Goal: Obtain resource: Download file/media

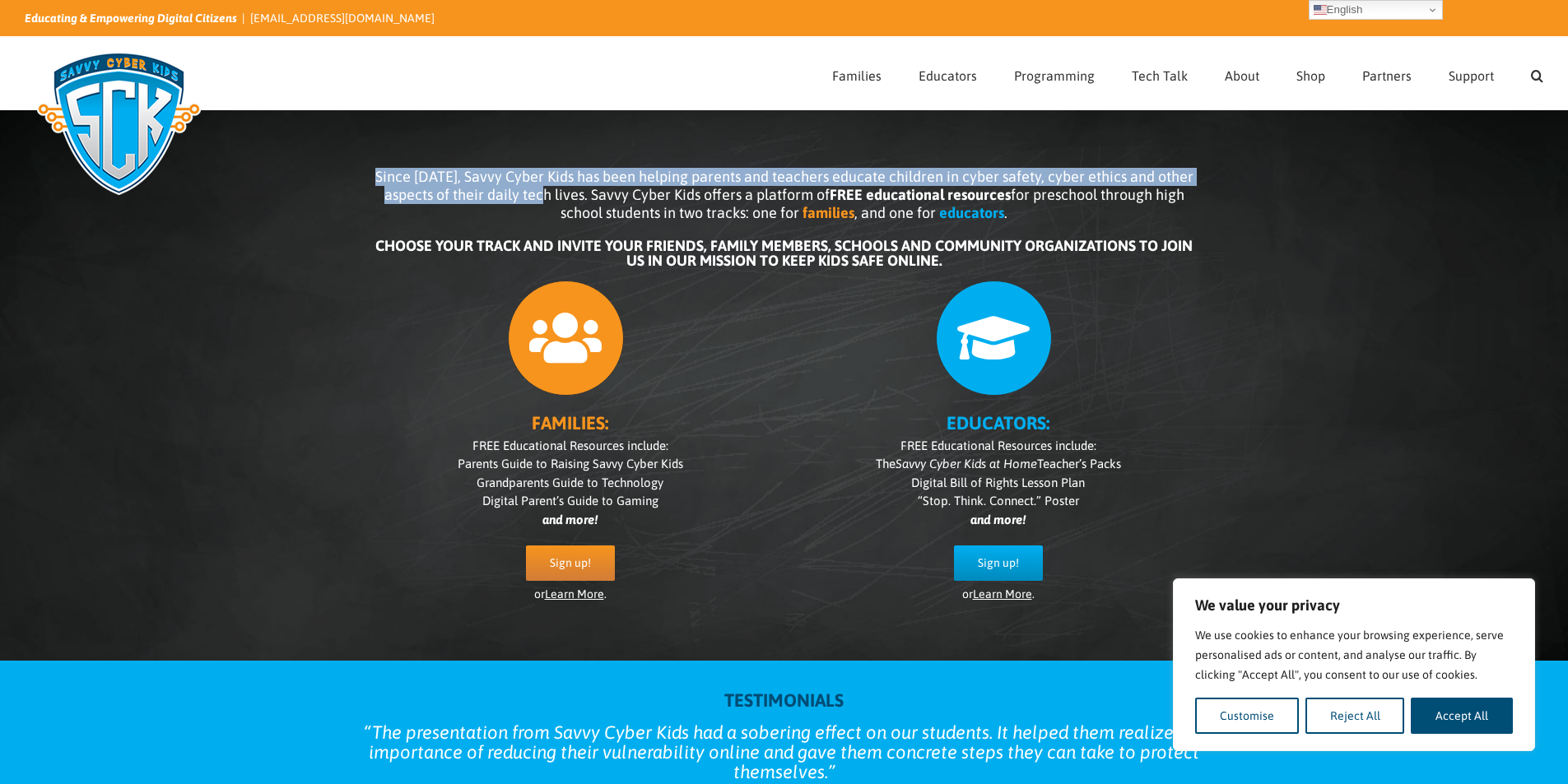
drag, startPoint x: 383, startPoint y: 174, endPoint x: 550, endPoint y: 194, distance: 168.2
click at [550, 194] on span "Since 2007, Savvy Cyber Kids has been helping parents and teachers educate chil…" at bounding box center [784, 194] width 818 height 54
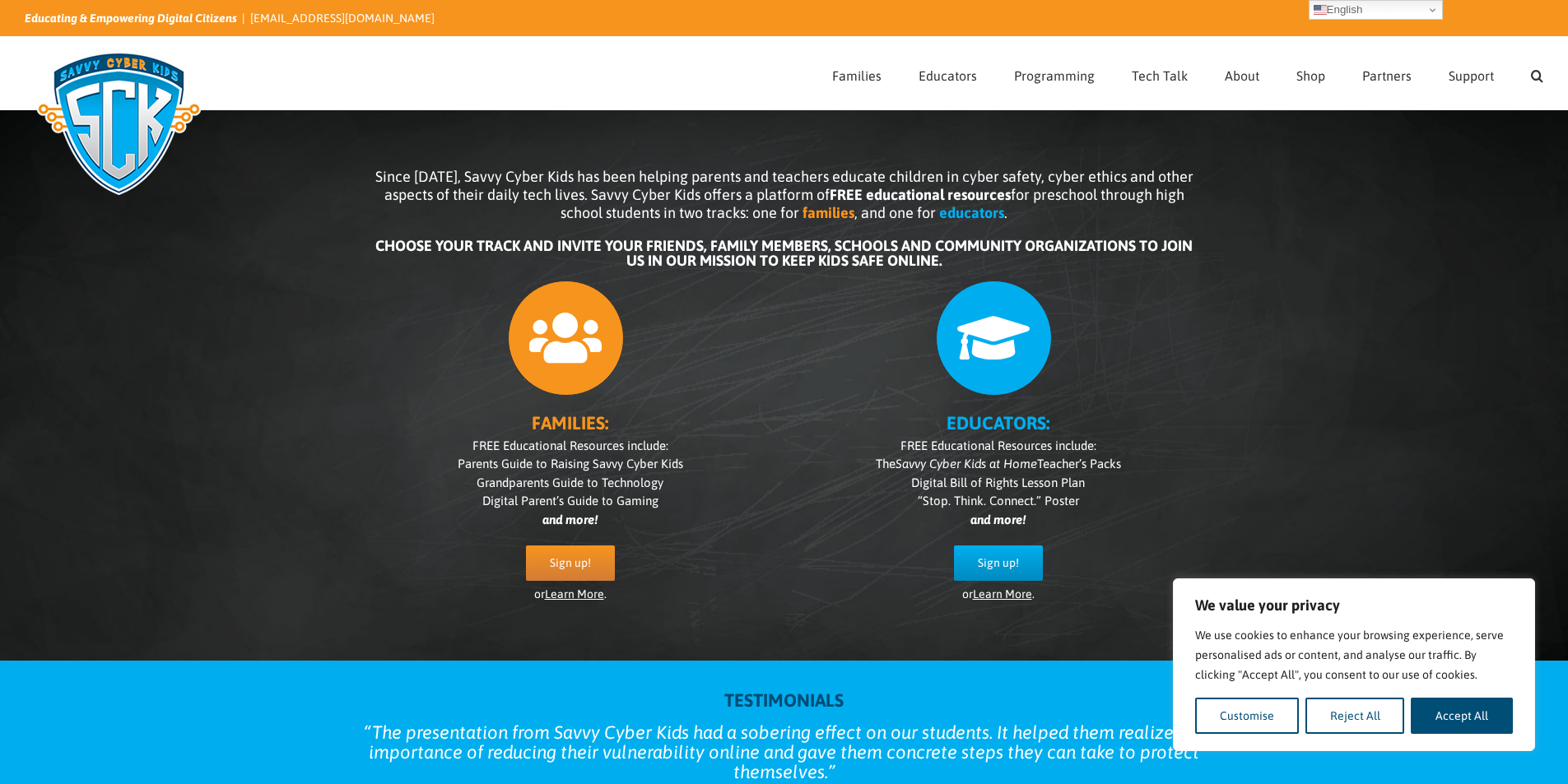
click at [602, 204] on span "Since 2007, Savvy Cyber Kids has been helping parents and teachers educate chil…" at bounding box center [784, 194] width 818 height 54
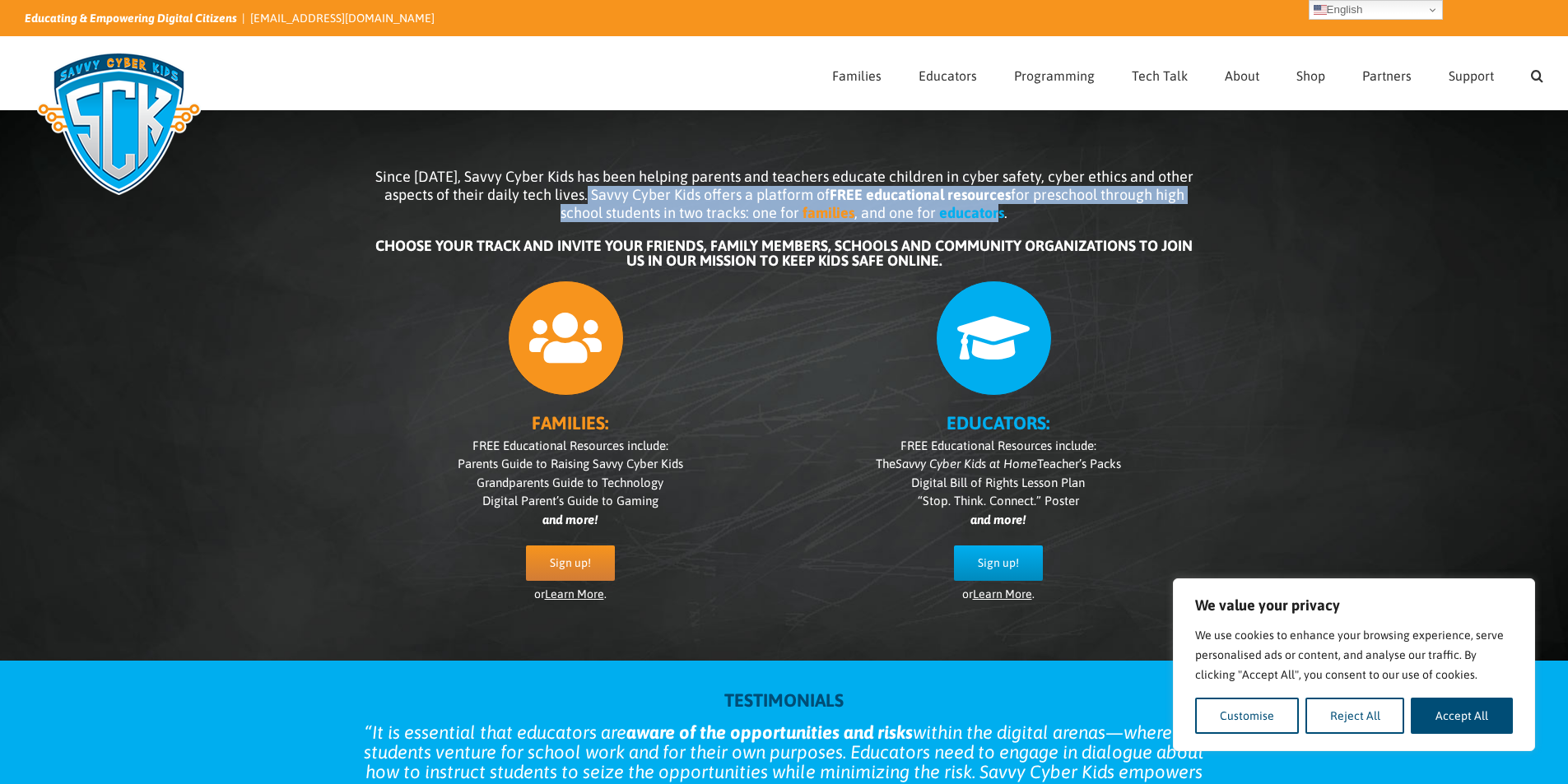
drag, startPoint x: 593, startPoint y: 196, endPoint x: 699, endPoint y: 245, distance: 116.8
click at [993, 215] on p "Since 2007, Savvy Cyber Kids has been helping parents and teachers educate chil…" at bounding box center [784, 194] width 823 height 54
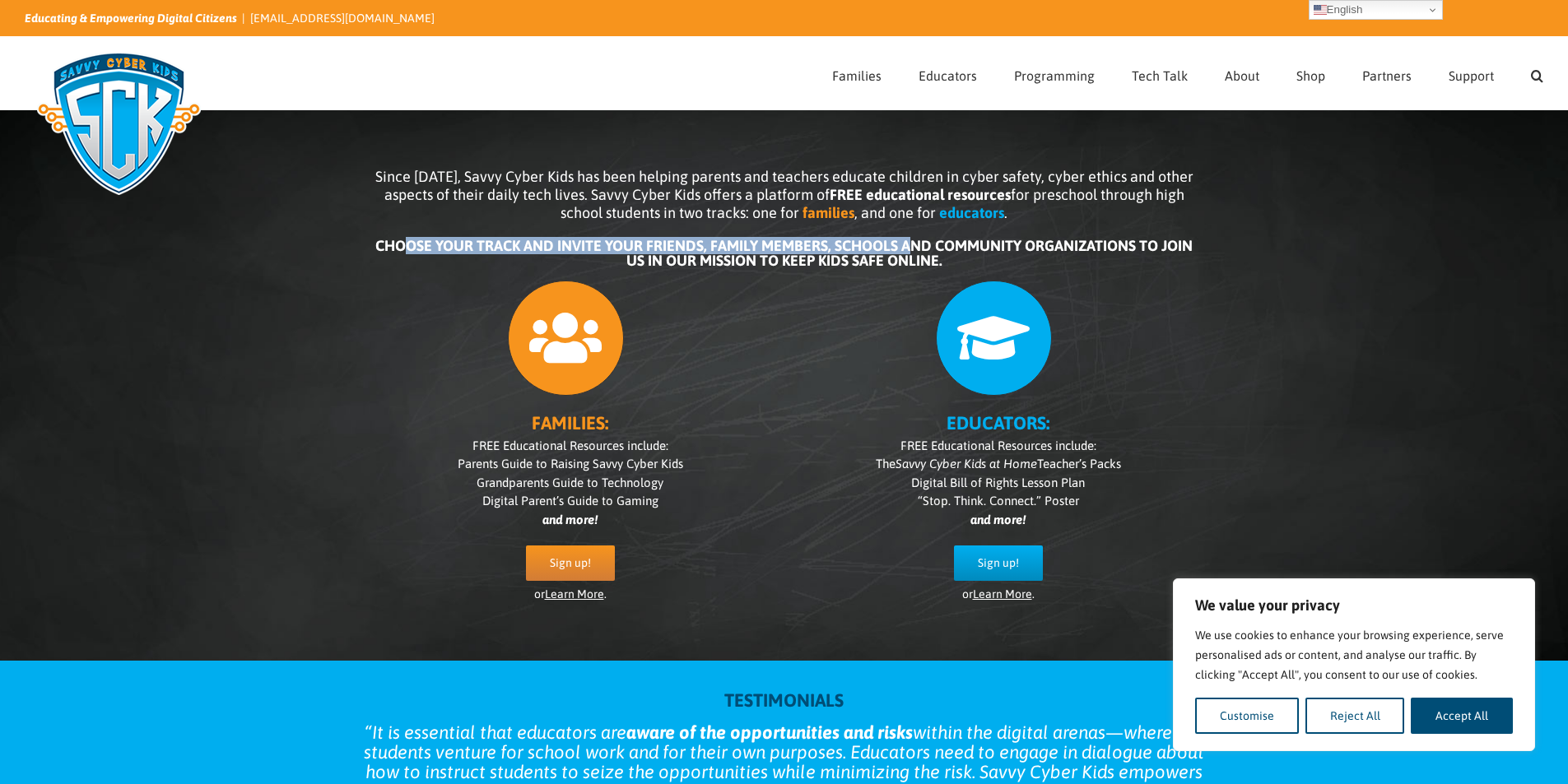
drag, startPoint x: 415, startPoint y: 244, endPoint x: 913, endPoint y: 242, distance: 498.0
click at [913, 242] on b "CHOOSE YOUR TRACK AND INVITE YOUR FRIENDS, FAMILY MEMBERS, SCHOOLS AND COMMUNIT…" at bounding box center [784, 253] width 817 height 32
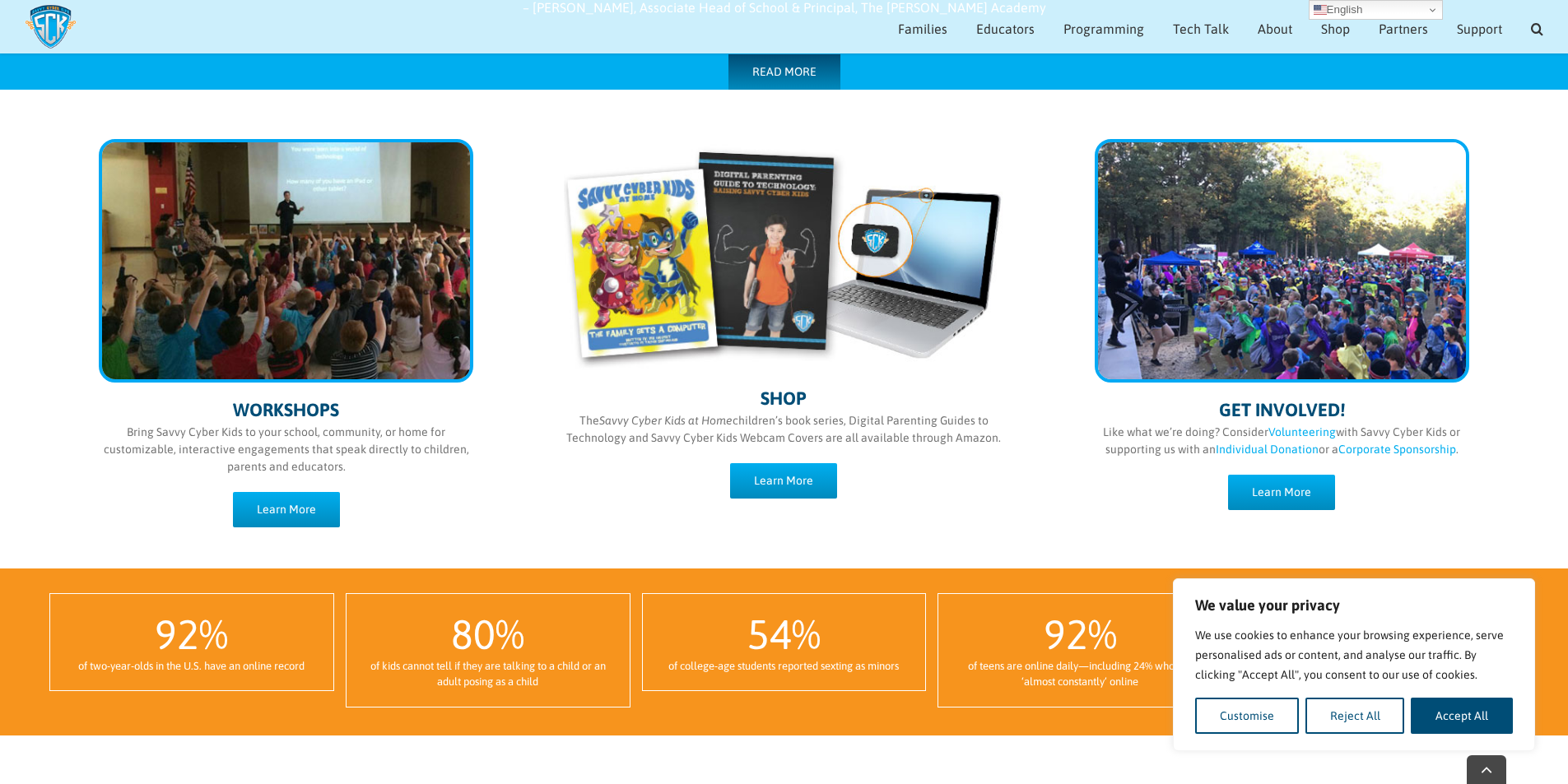
scroll to position [809, 0]
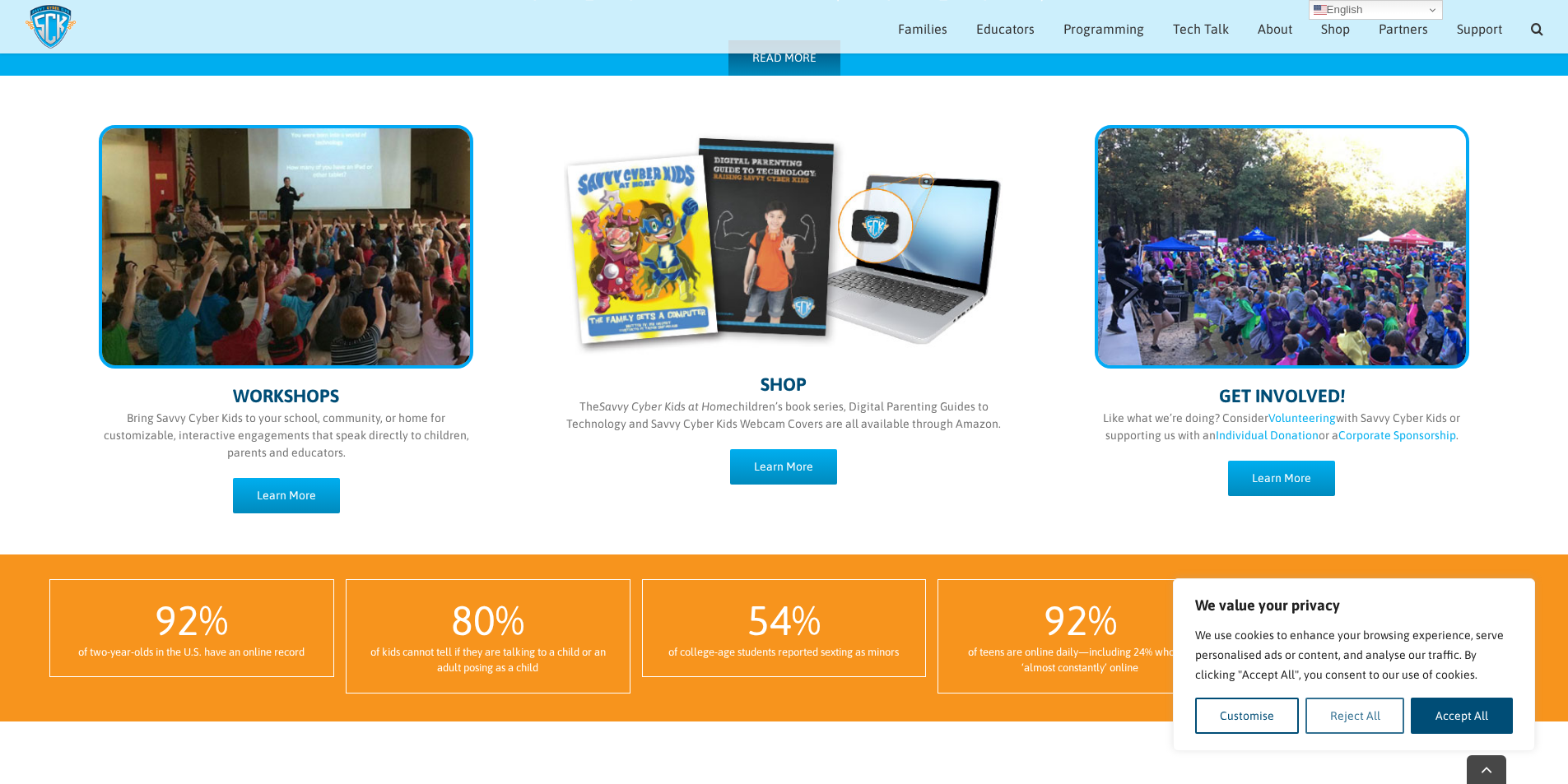
click at [1375, 716] on button "Reject All" at bounding box center [1355, 715] width 100 height 36
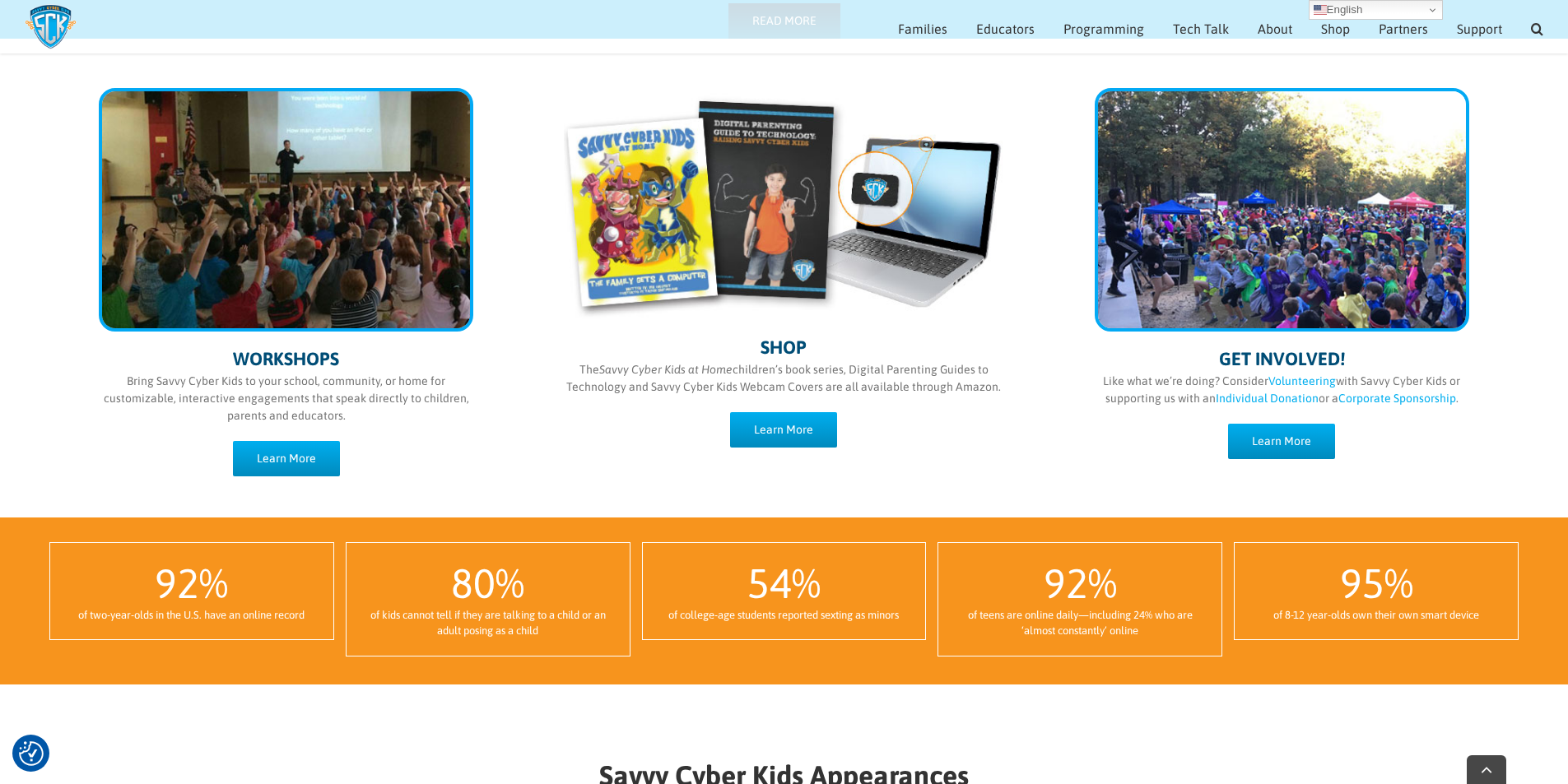
scroll to position [973, 0]
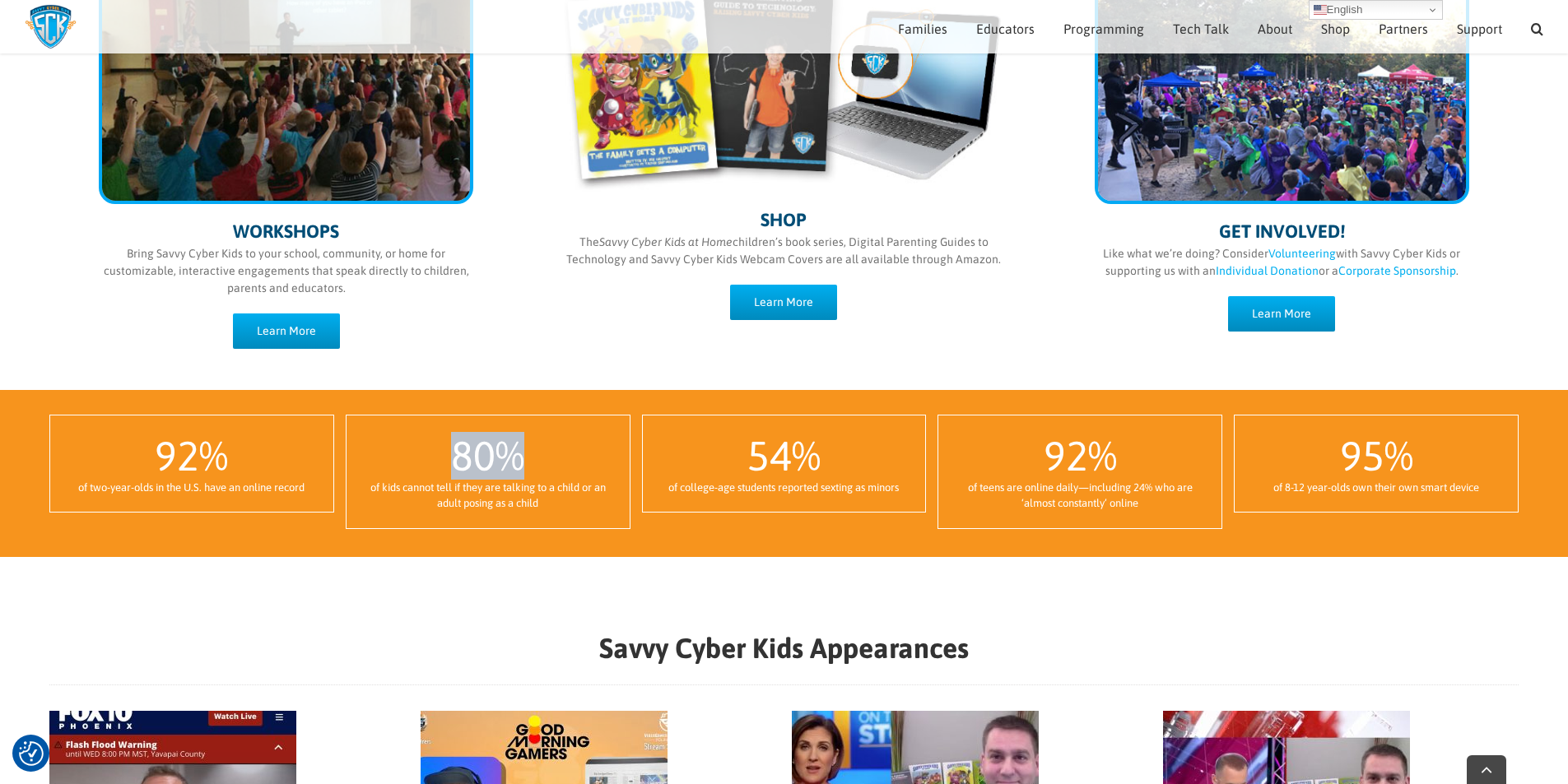
drag, startPoint x: 463, startPoint y: 453, endPoint x: 609, endPoint y: 470, distance: 147.0
click at [602, 470] on div "80 %" at bounding box center [488, 456] width 250 height 48
drag, startPoint x: 729, startPoint y: 462, endPoint x: 913, endPoint y: 473, distance: 184.3
click at [852, 463] on div "54 %" at bounding box center [784, 456] width 250 height 48
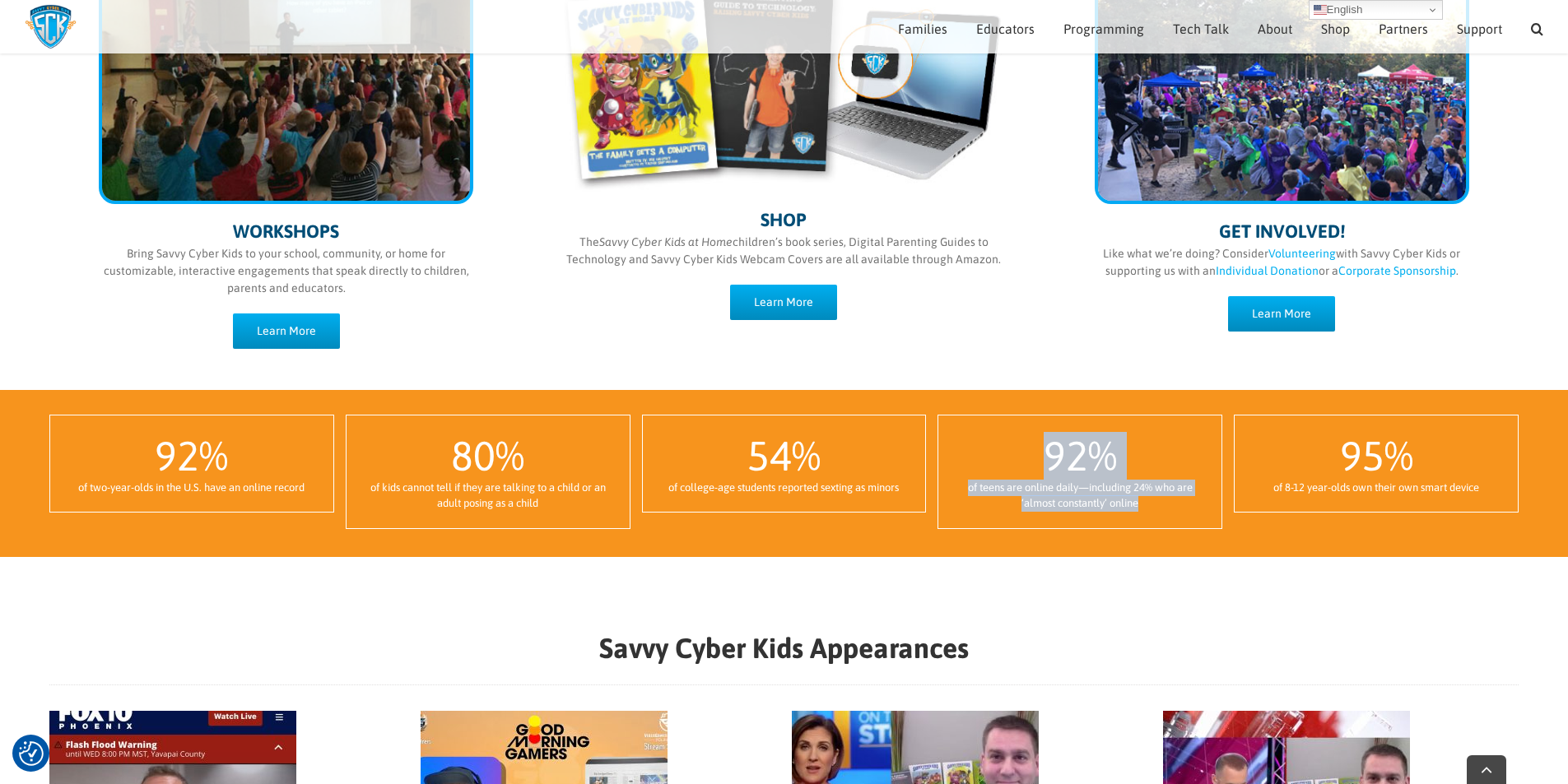
drag, startPoint x: 1033, startPoint y: 442, endPoint x: 1336, endPoint y: 475, distance: 304.8
click at [1304, 475] on div "92 % of two-year-olds in the U.S. have an online record 80 % of kids cannot tel…" at bounding box center [784, 478] width 1481 height 126
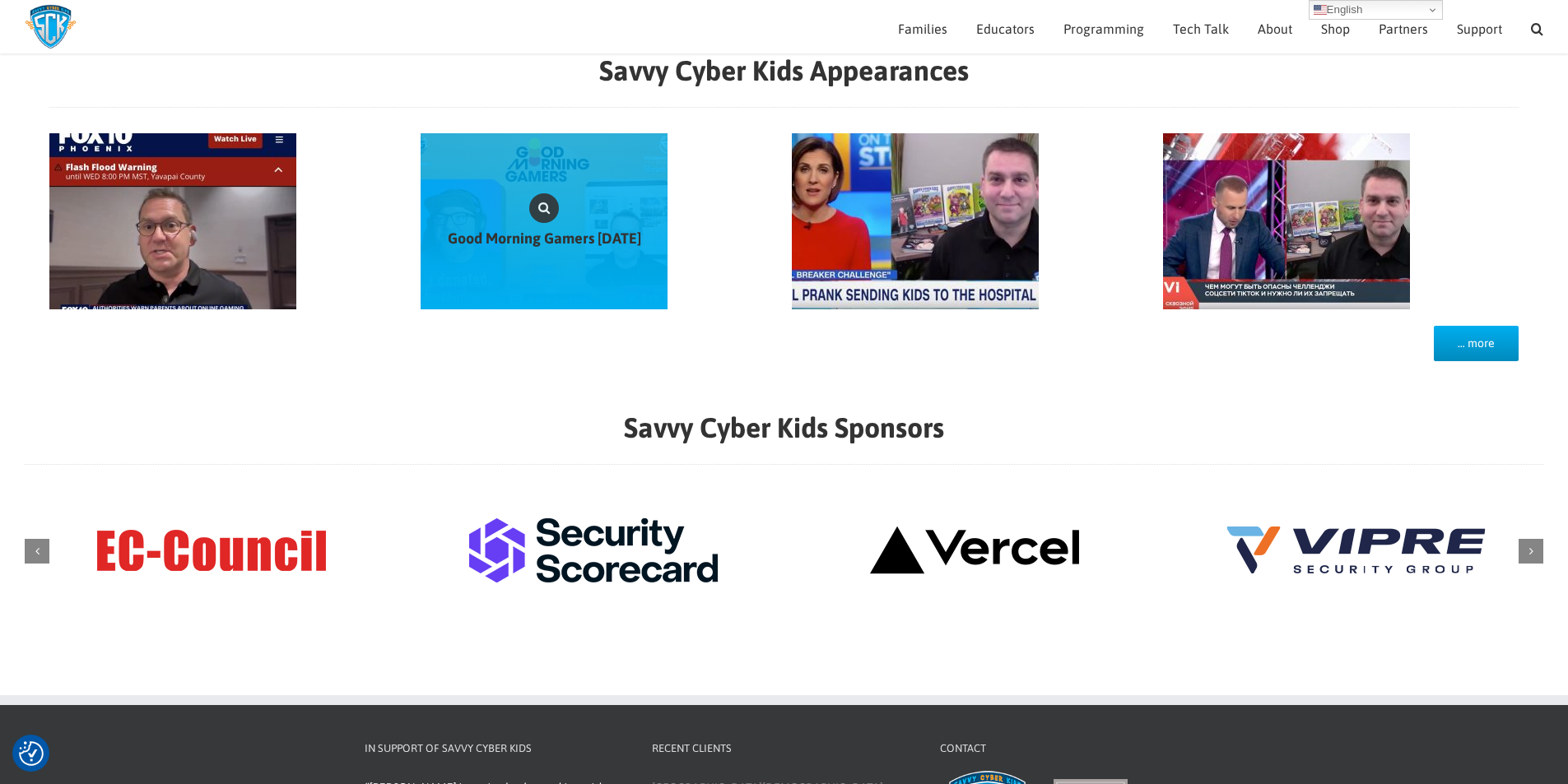
scroll to position [1509, 0]
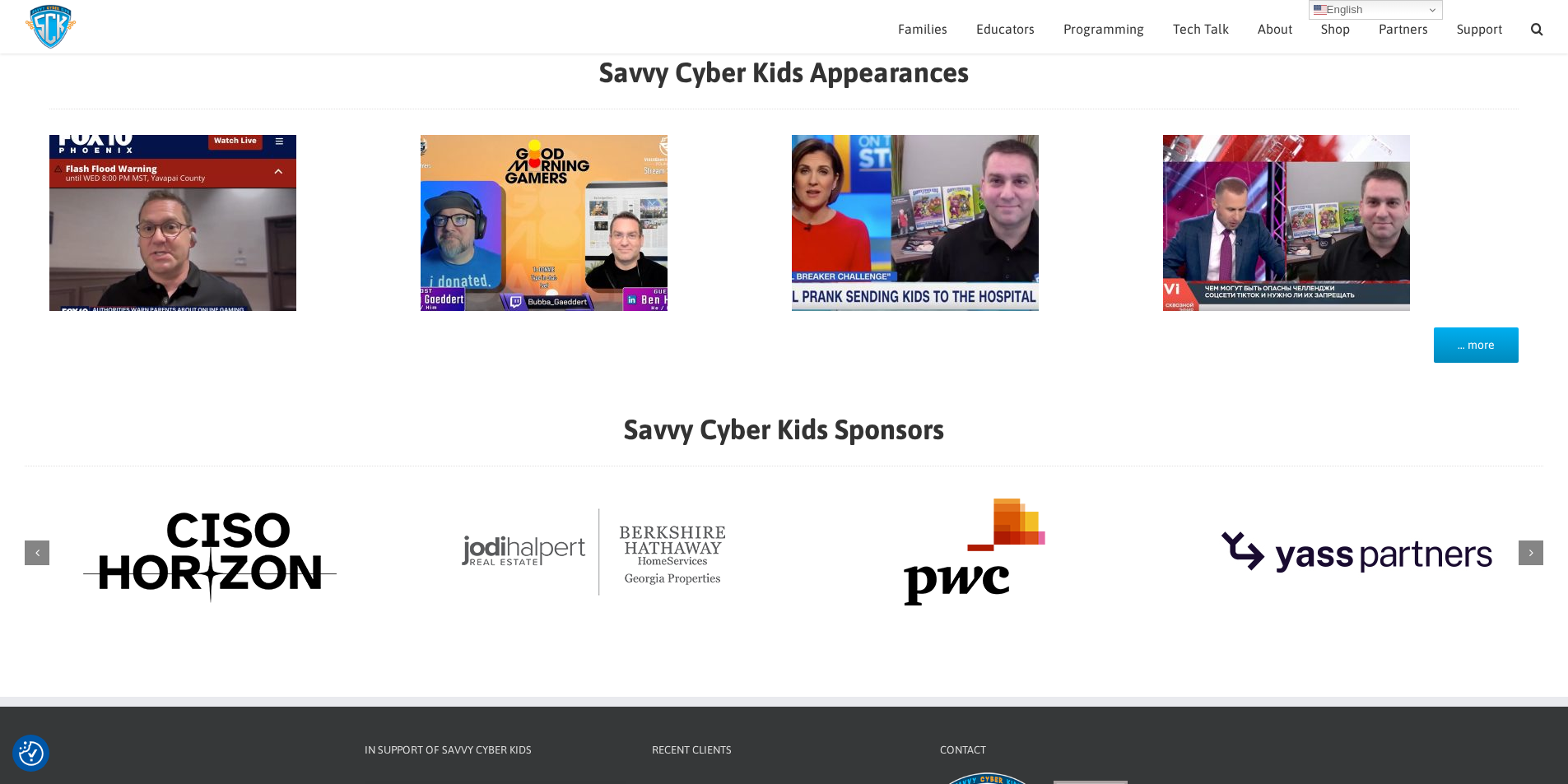
drag, startPoint x: 34, startPoint y: 555, endPoint x: 614, endPoint y: 417, distance: 596.2
click at [614, 417] on h2 "Savvy Cyber Kids Sponsors" at bounding box center [784, 429] width 1519 height 28
drag, startPoint x: 632, startPoint y: 425, endPoint x: 890, endPoint y: 434, distance: 258.2
click at [886, 433] on strong "Savvy Cyber Kids Sponsors" at bounding box center [784, 429] width 320 height 32
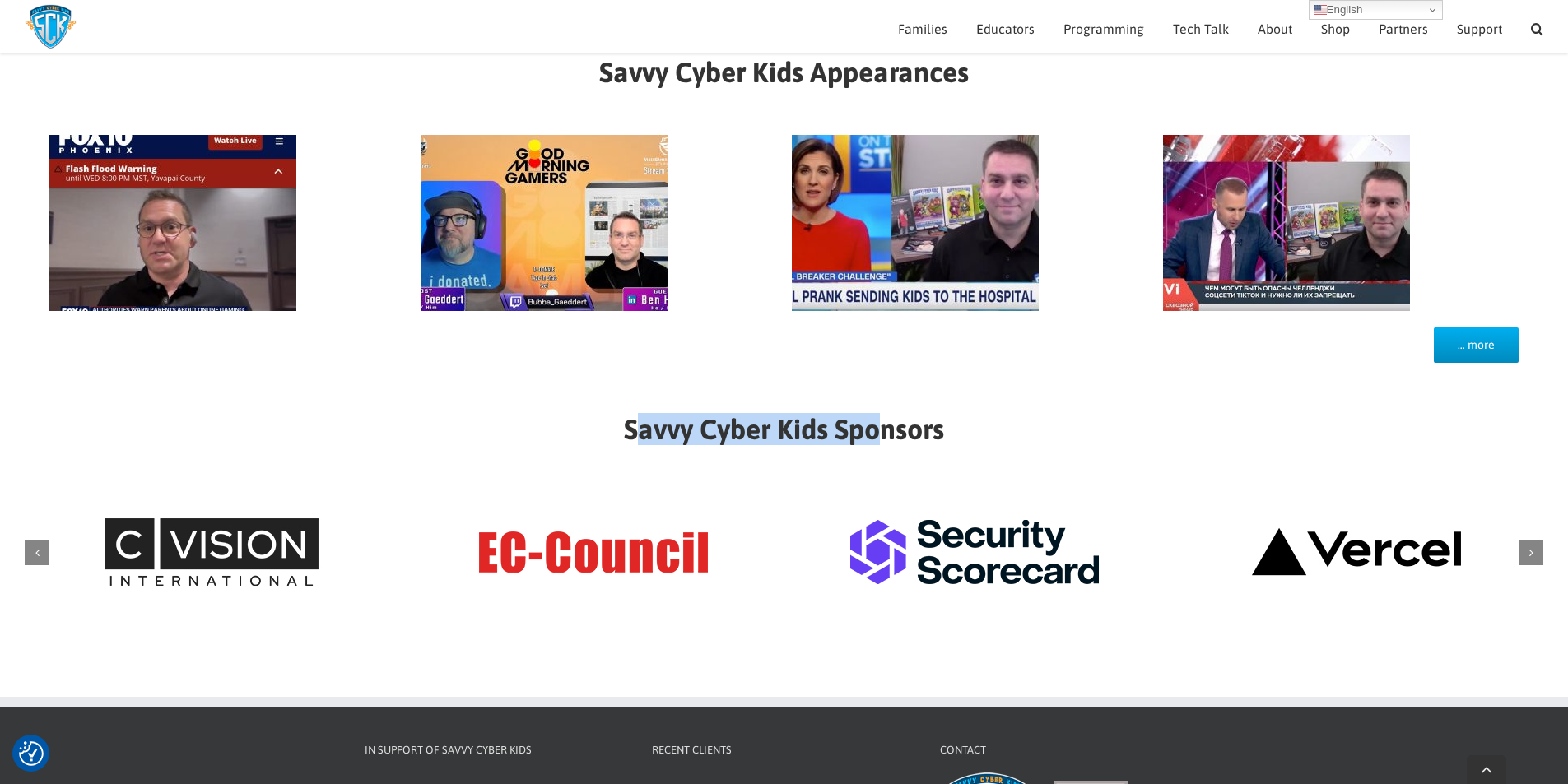
click at [727, 428] on strong "Savvy Cyber Kids Sponsors" at bounding box center [784, 429] width 320 height 32
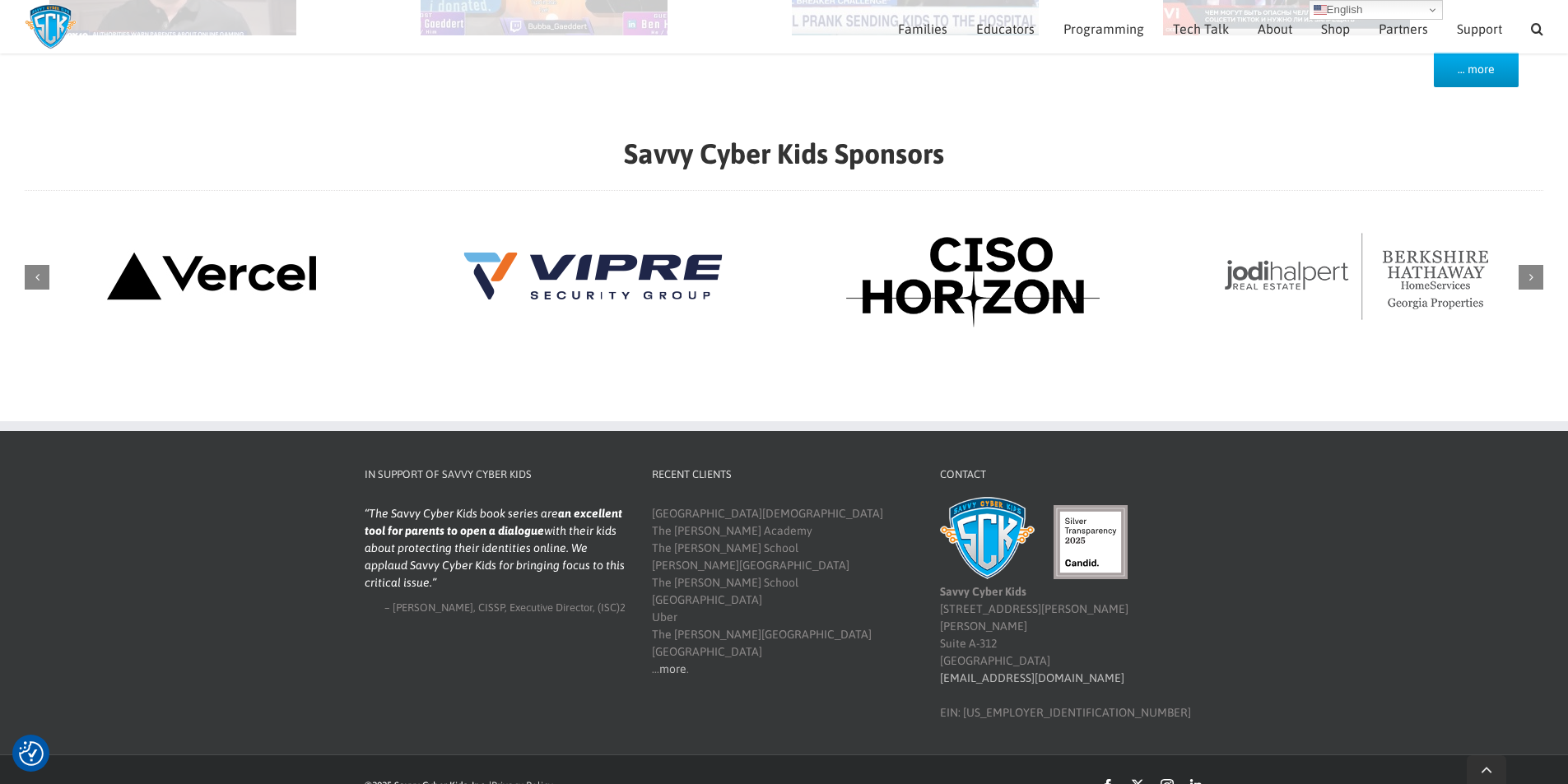
scroll to position [1817, 0]
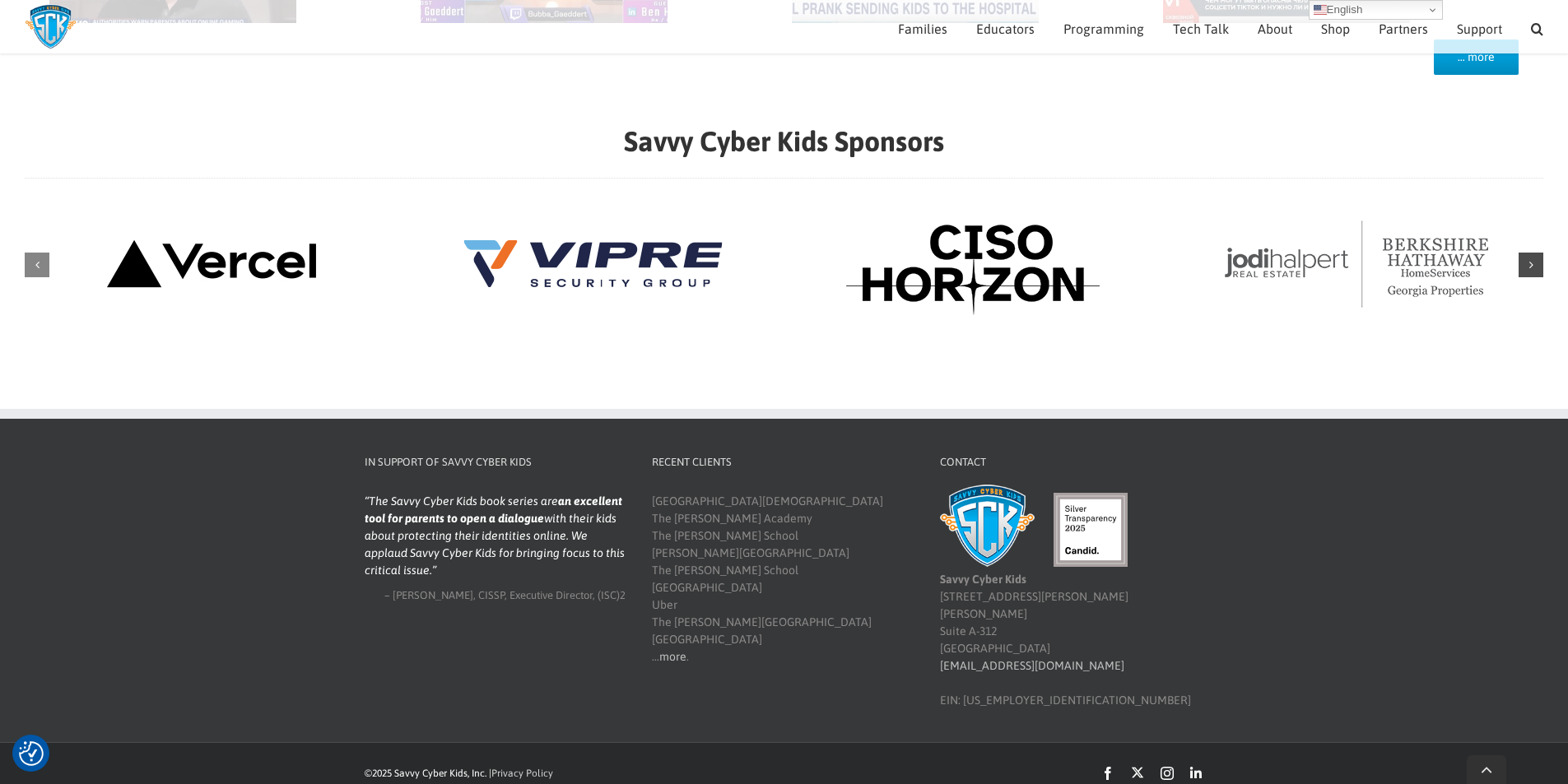
click at [1536, 264] on div "Next slide" at bounding box center [1531, 265] width 25 height 25
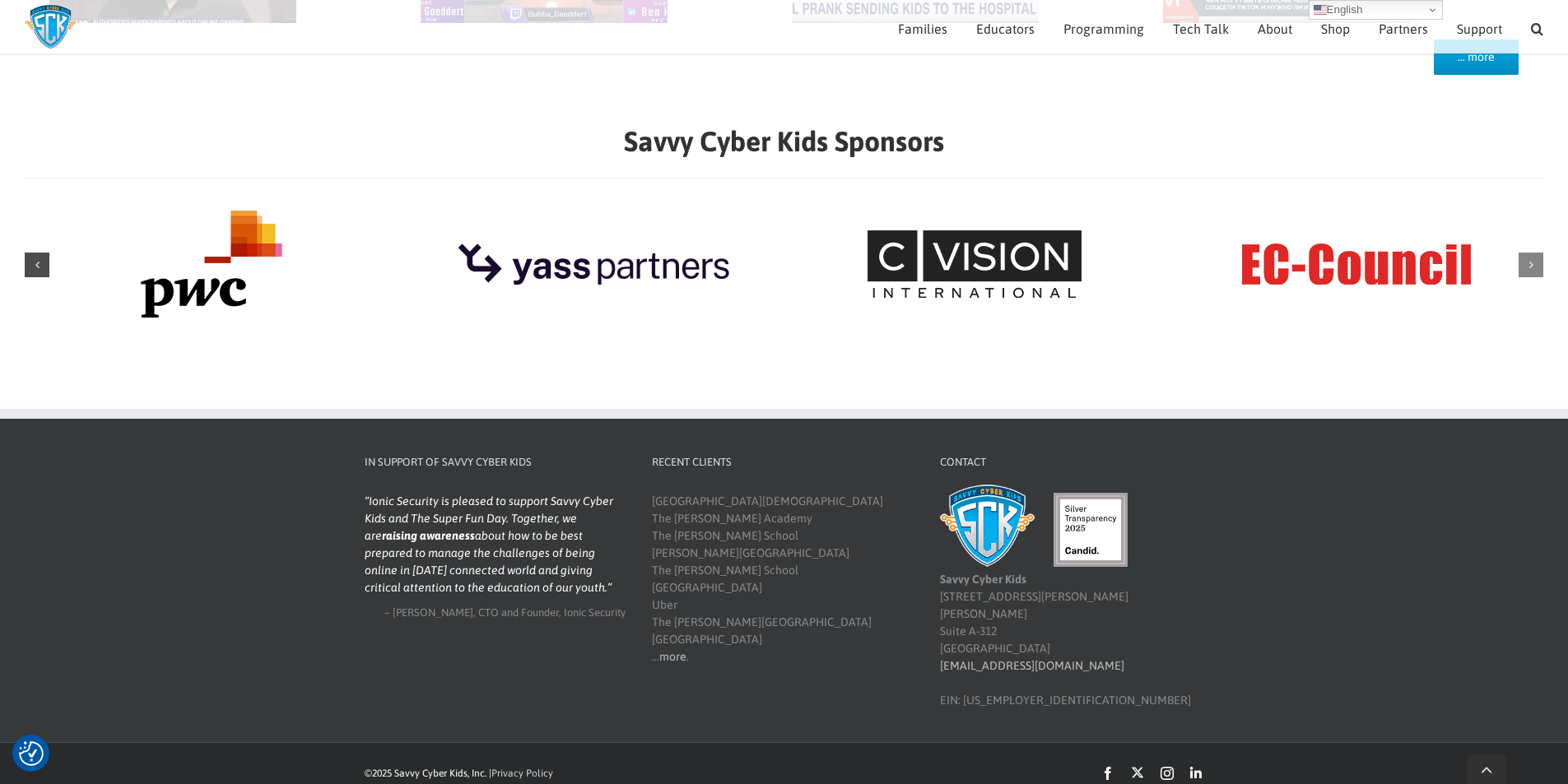
click at [34, 268] on div "Previous slide" at bounding box center [37, 265] width 25 height 25
click at [1541, 265] on div "Next slide" at bounding box center [1531, 265] width 25 height 25
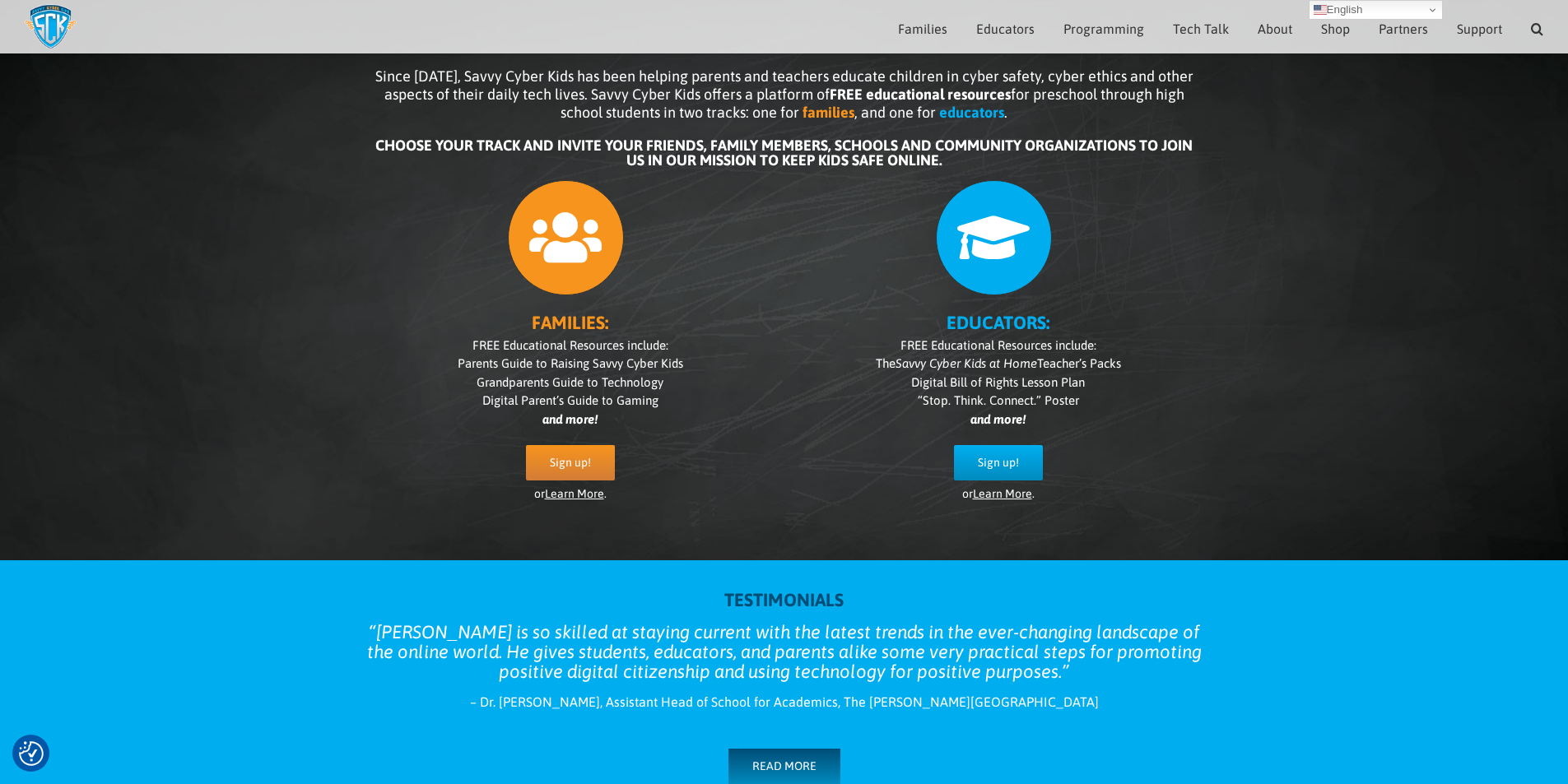
scroll to position [0, 0]
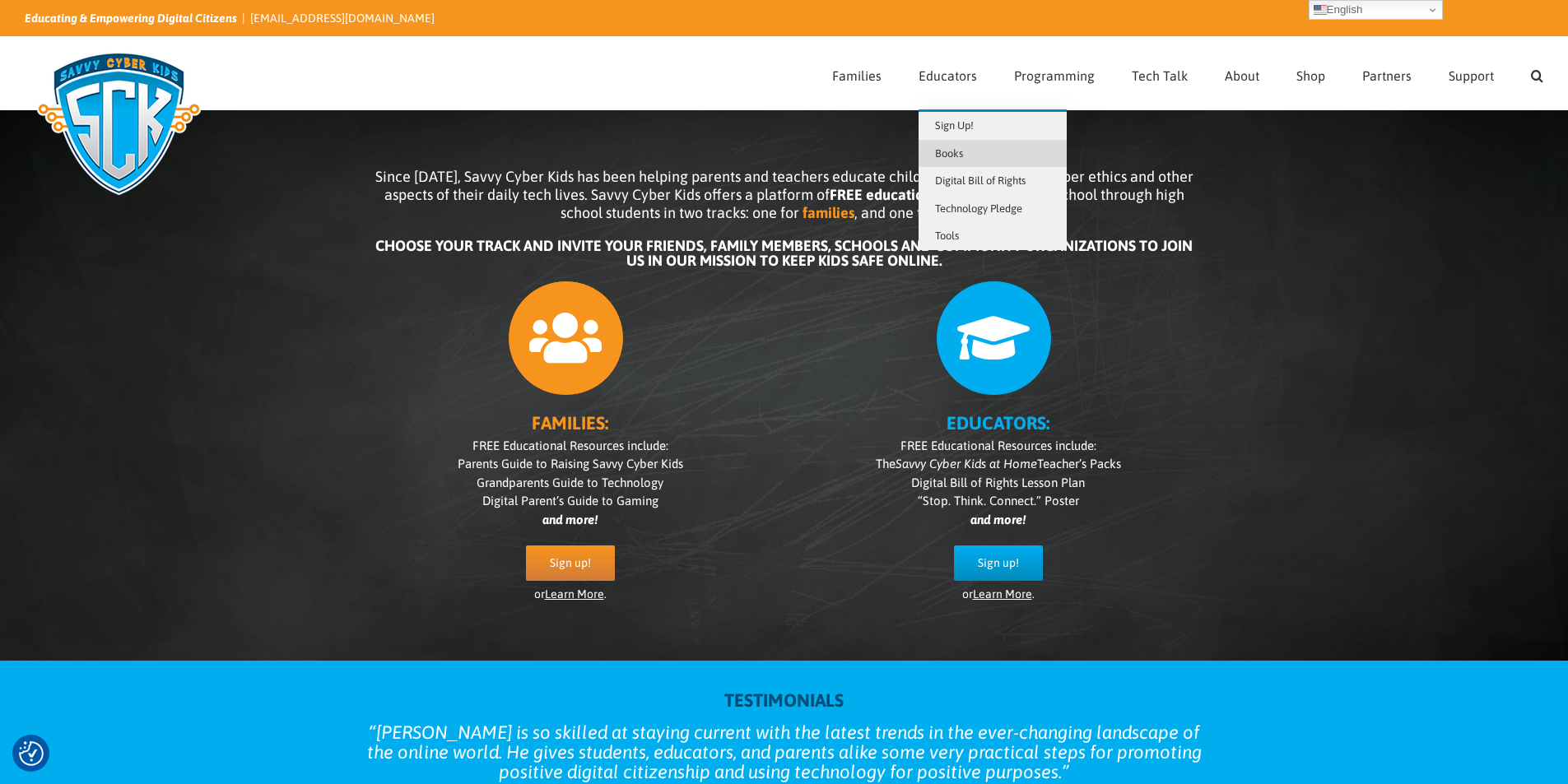
click at [958, 152] on span "Books" at bounding box center [949, 154] width 28 height 12
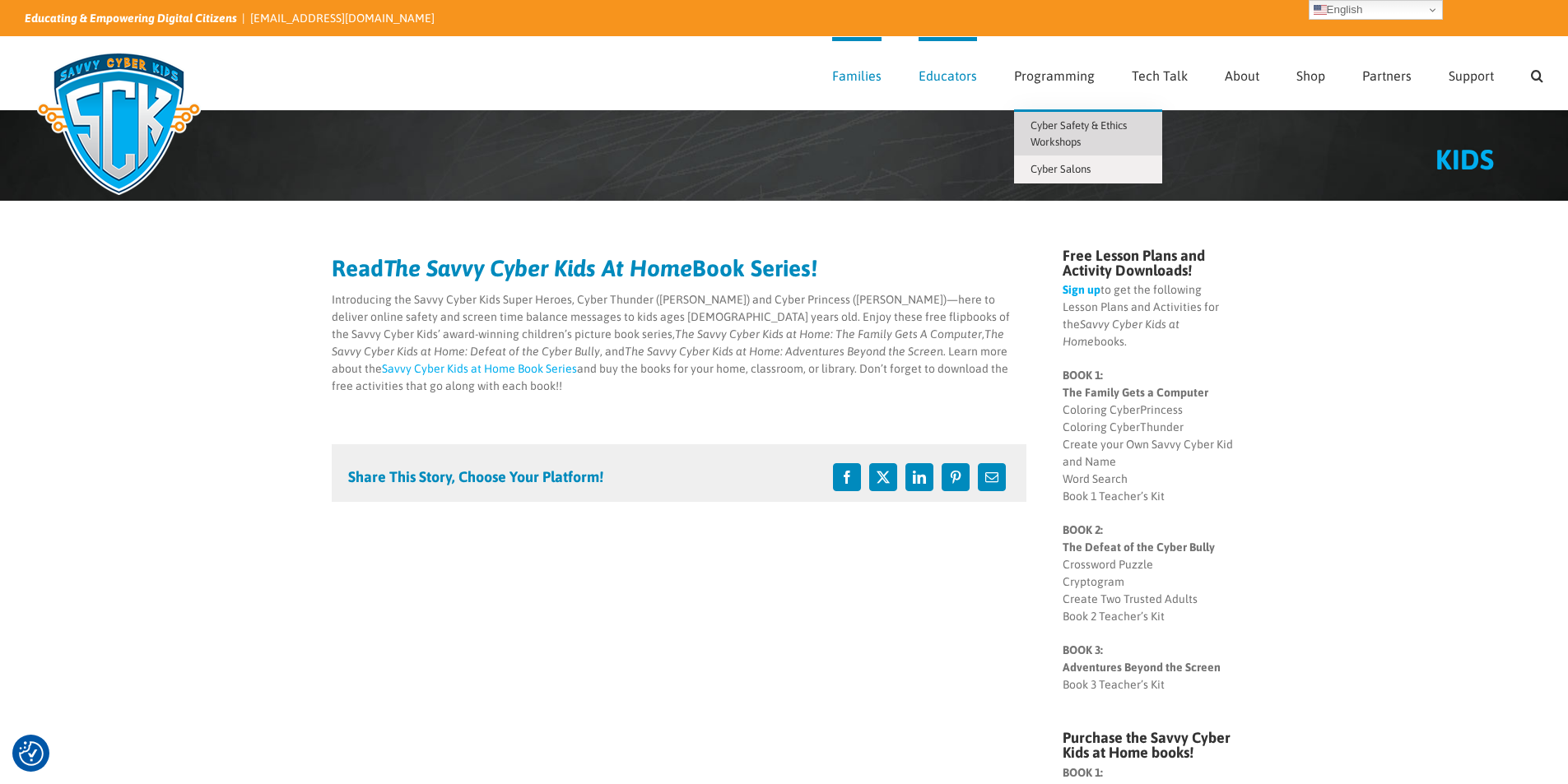
click at [1102, 129] on span "Cyber Safety & Ethics Workshops" at bounding box center [1078, 133] width 96 height 29
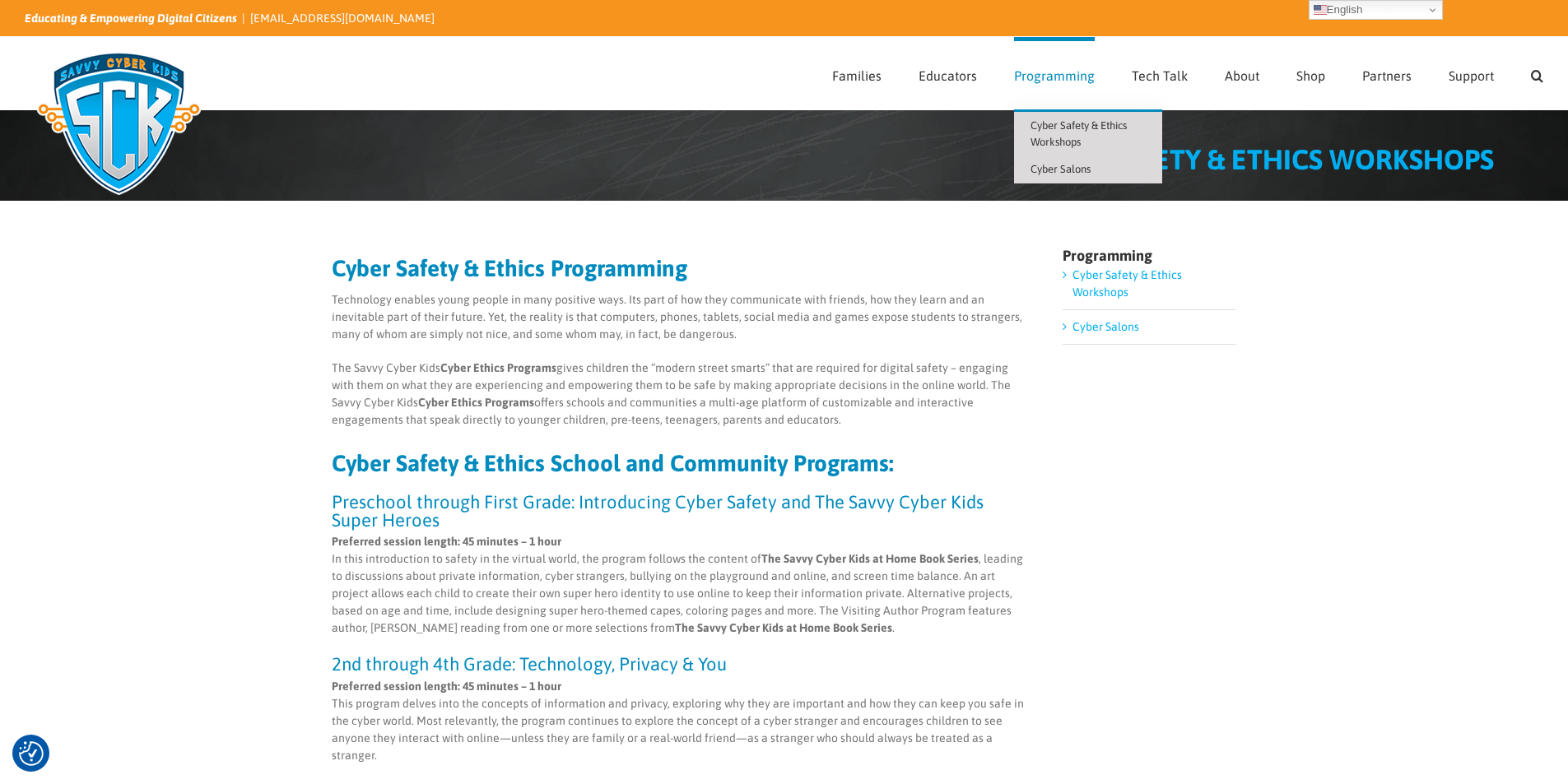
click at [1049, 168] on span "Cyber Salons" at bounding box center [1060, 169] width 60 height 12
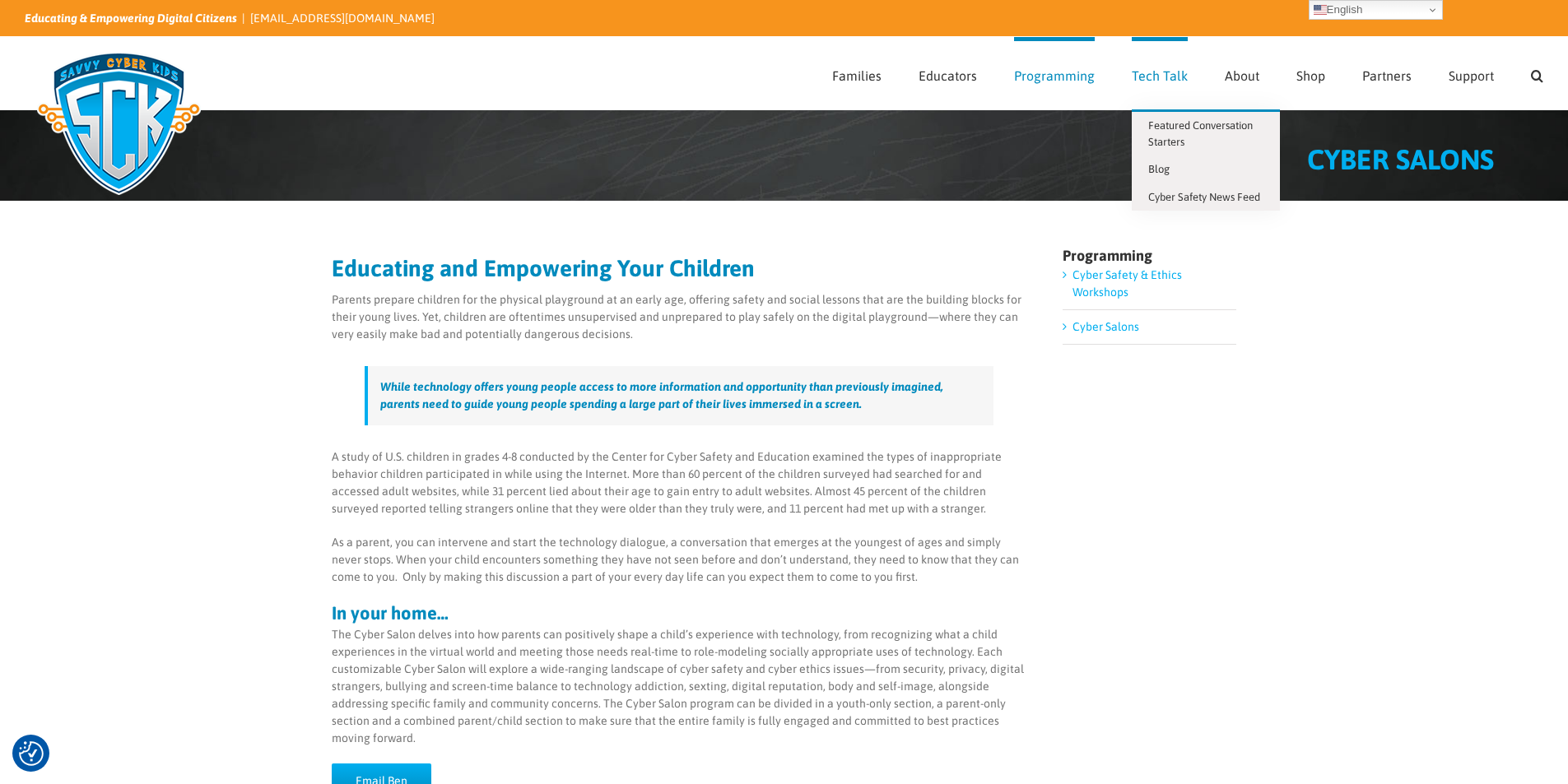
click at [1157, 77] on span "Tech Talk" at bounding box center [1159, 75] width 56 height 13
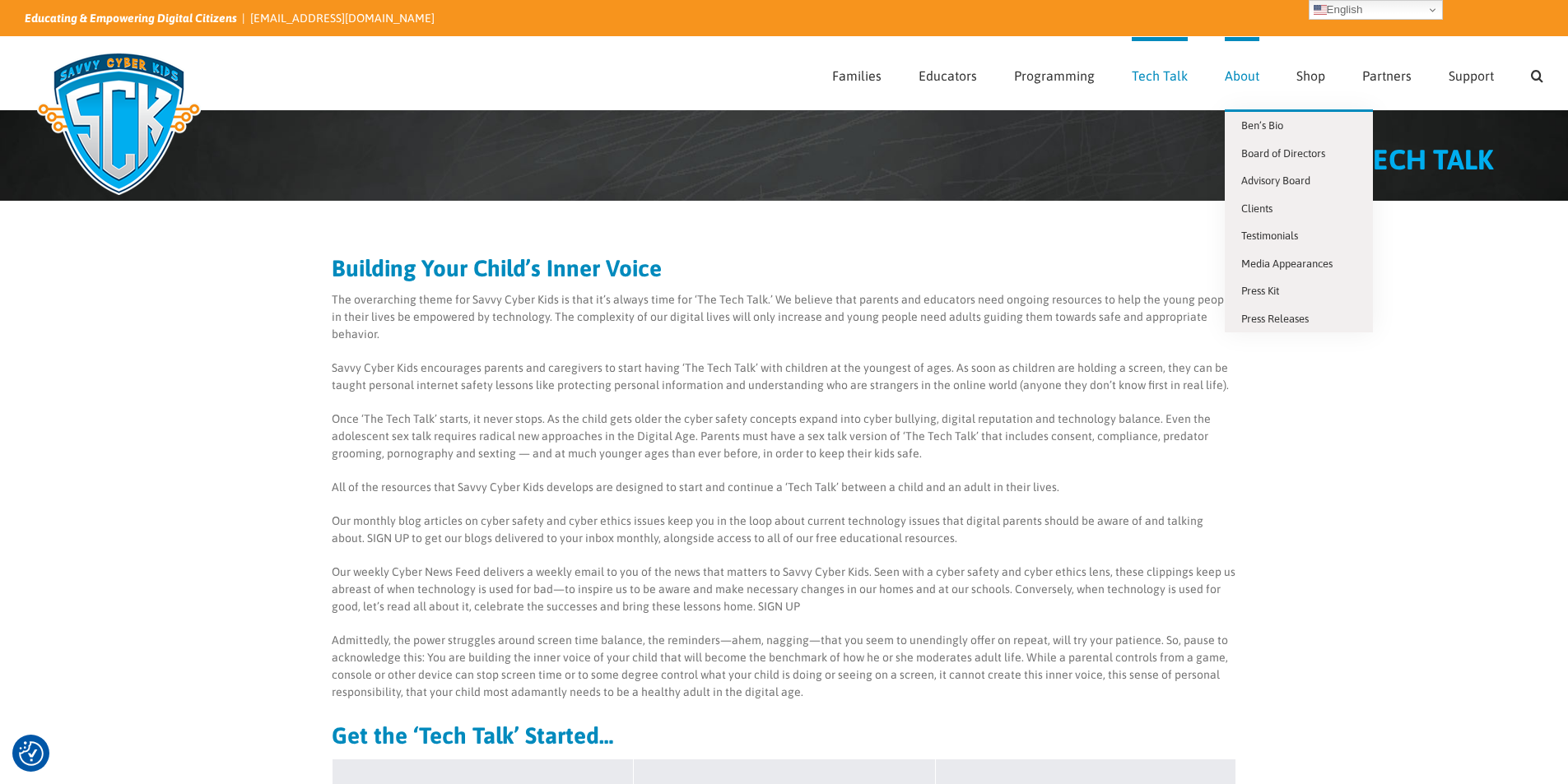
click at [1238, 75] on span "About" at bounding box center [1241, 75] width 34 height 13
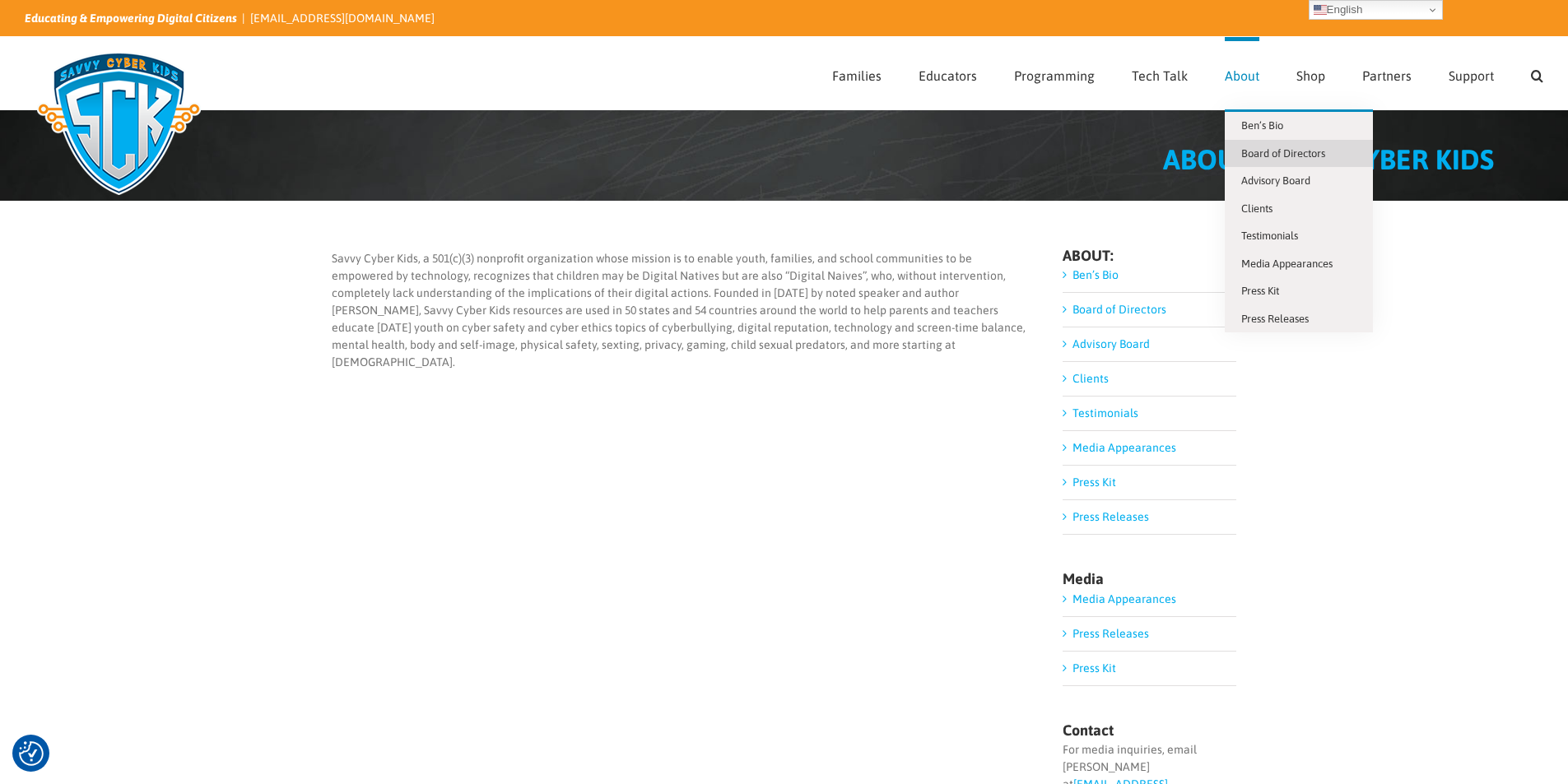
click at [1304, 145] on link "Board of Directors" at bounding box center [1299, 154] width 148 height 28
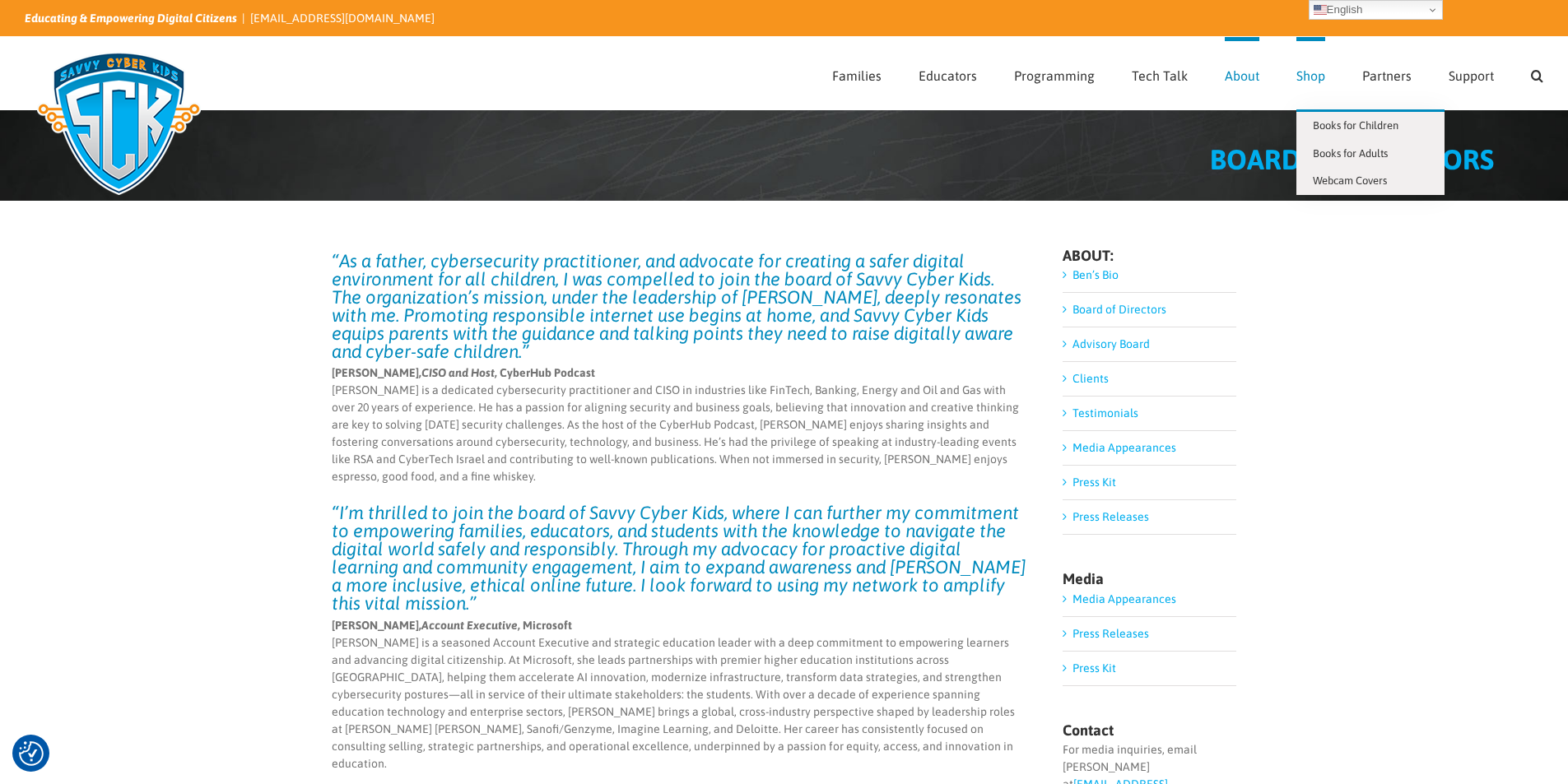
click at [1310, 84] on link "Shop" at bounding box center [1310, 73] width 29 height 72
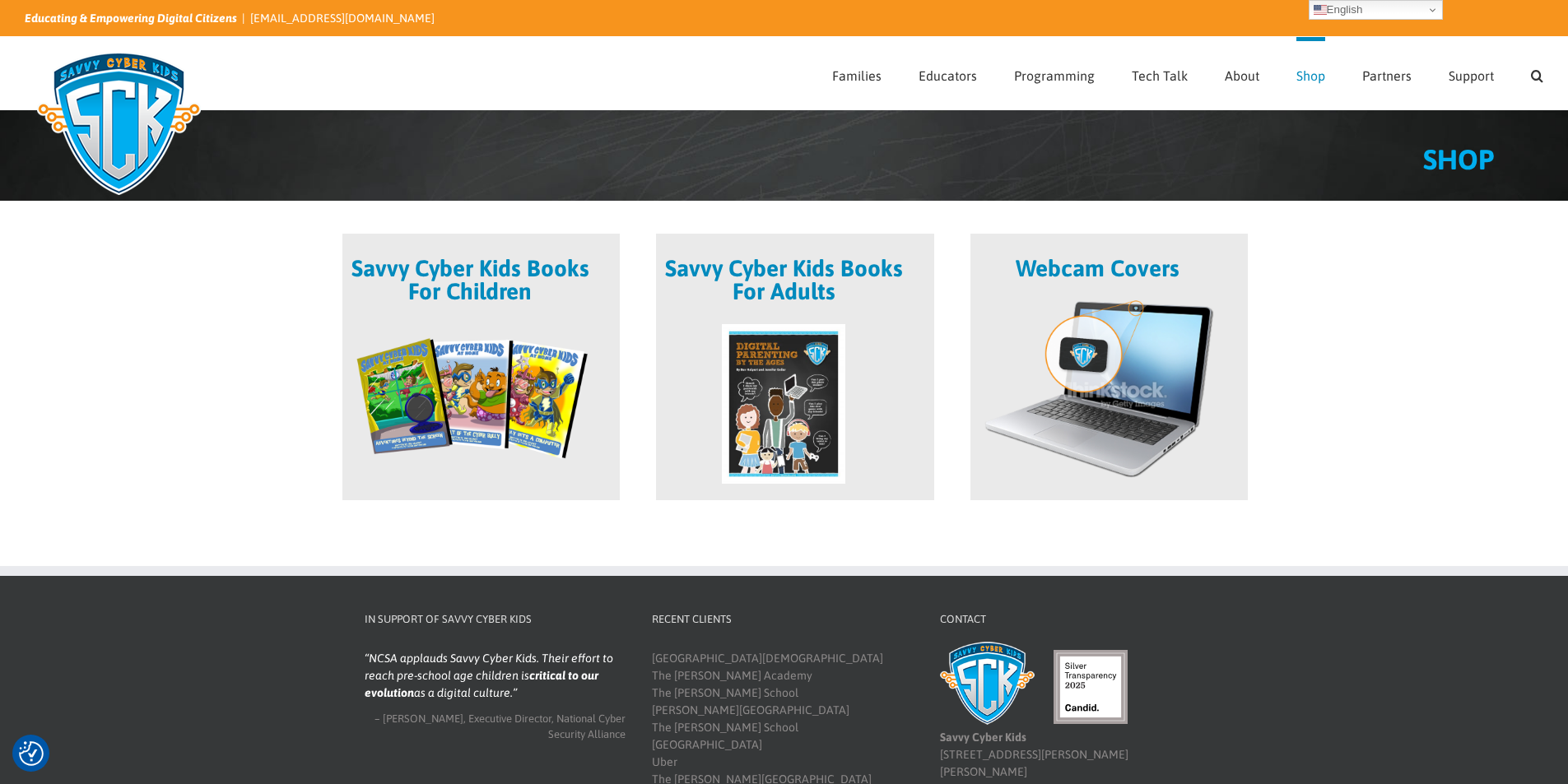
click at [1058, 278] on span at bounding box center [1109, 367] width 277 height 267
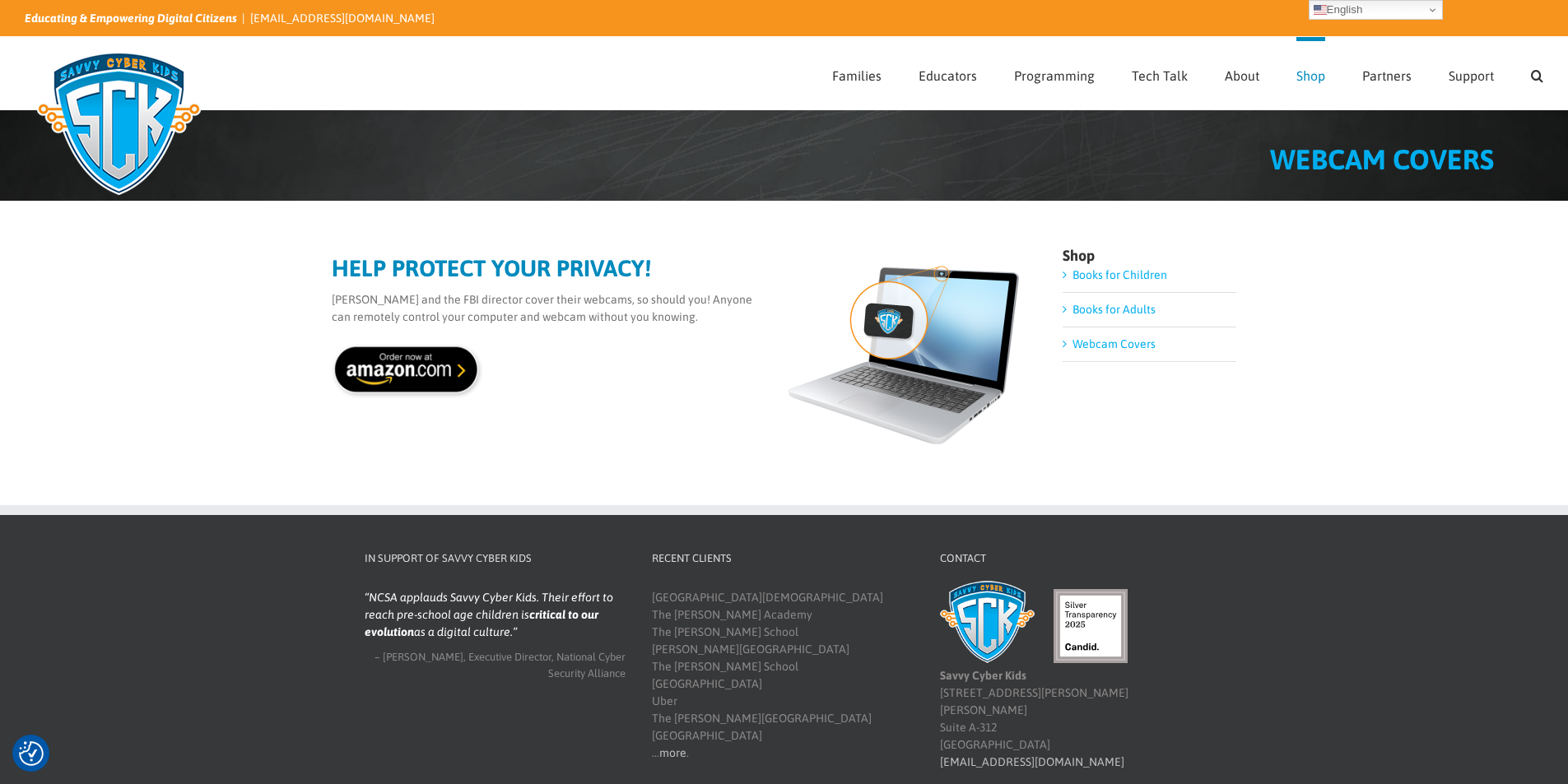
click at [404, 366] on img at bounding box center [408, 371] width 154 height 57
click at [138, 109] on img at bounding box center [118, 124] width 188 height 164
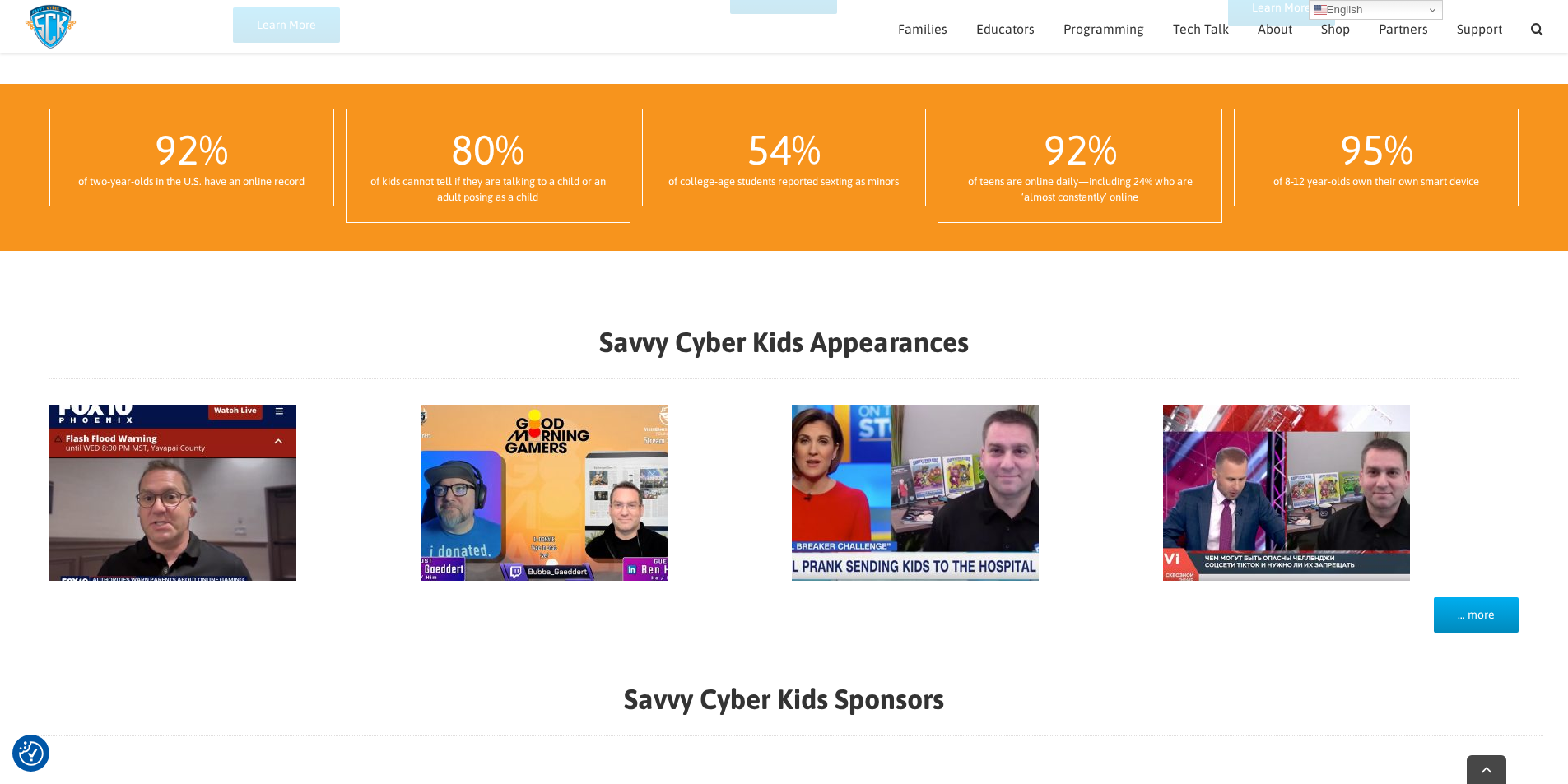
scroll to position [1298, 0]
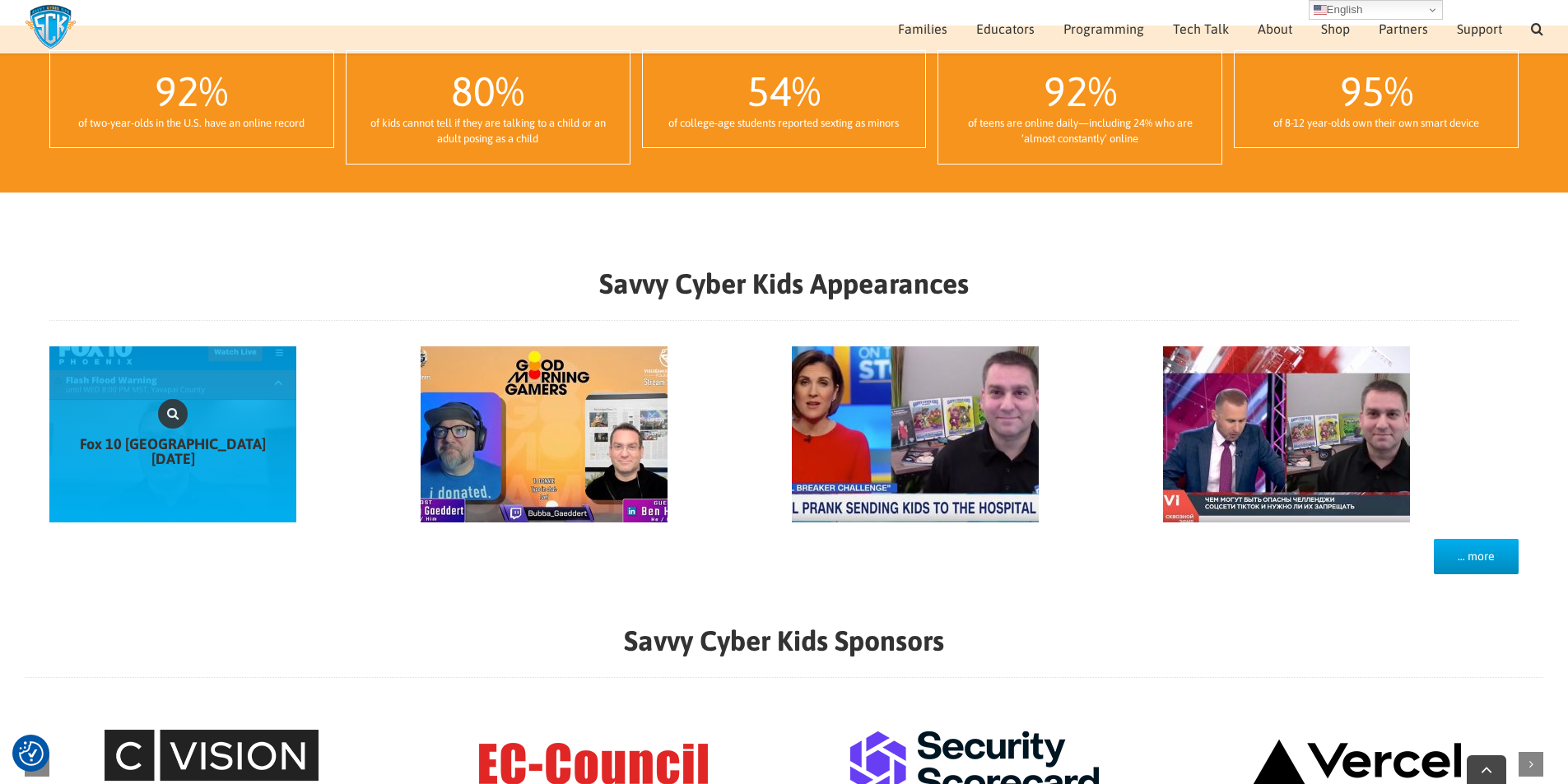
click at [201, 422] on link "Fox 10 Phoenix August 2024" at bounding box center [172, 433] width 246 height 176
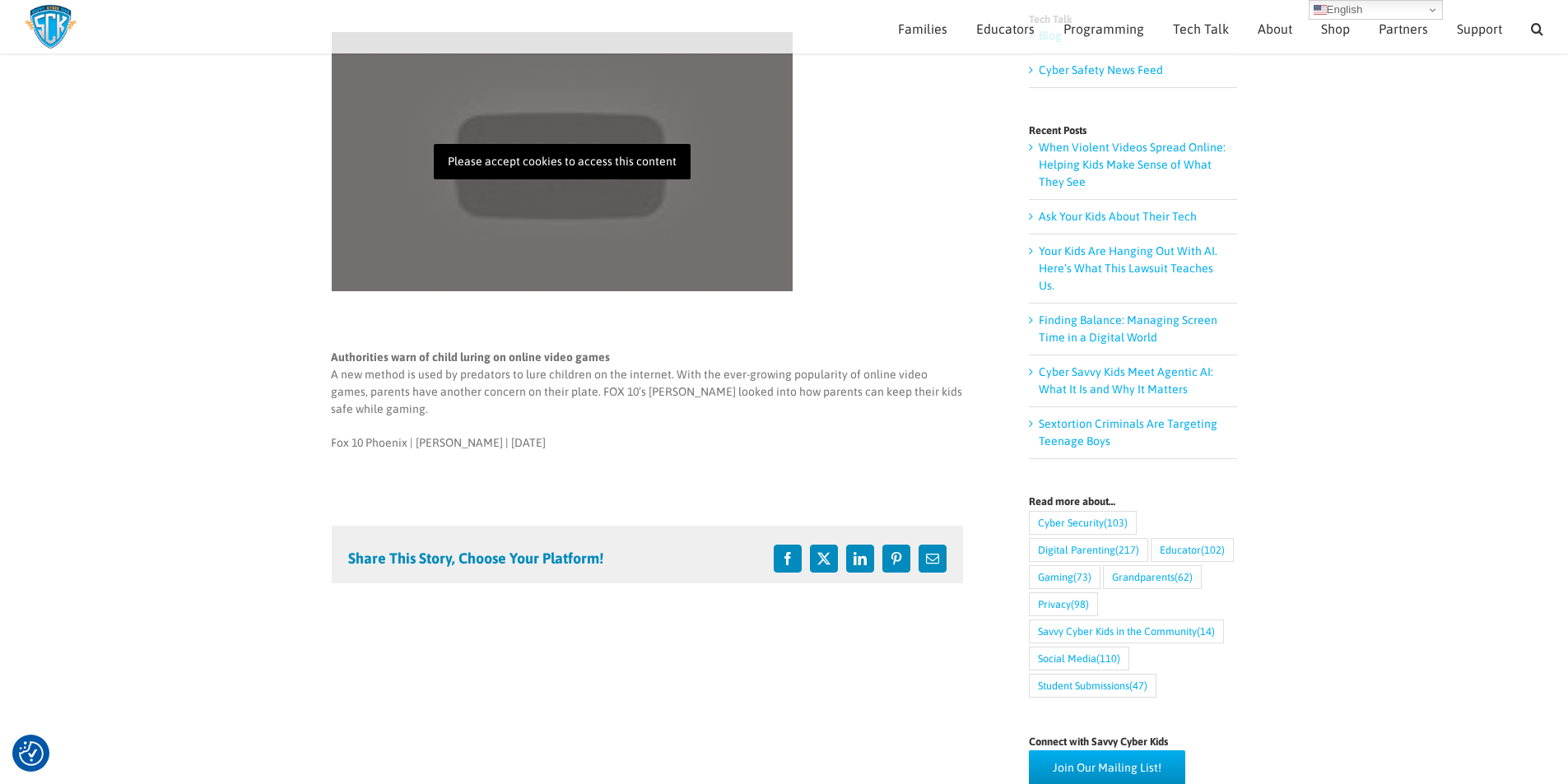
scroll to position [152, 0]
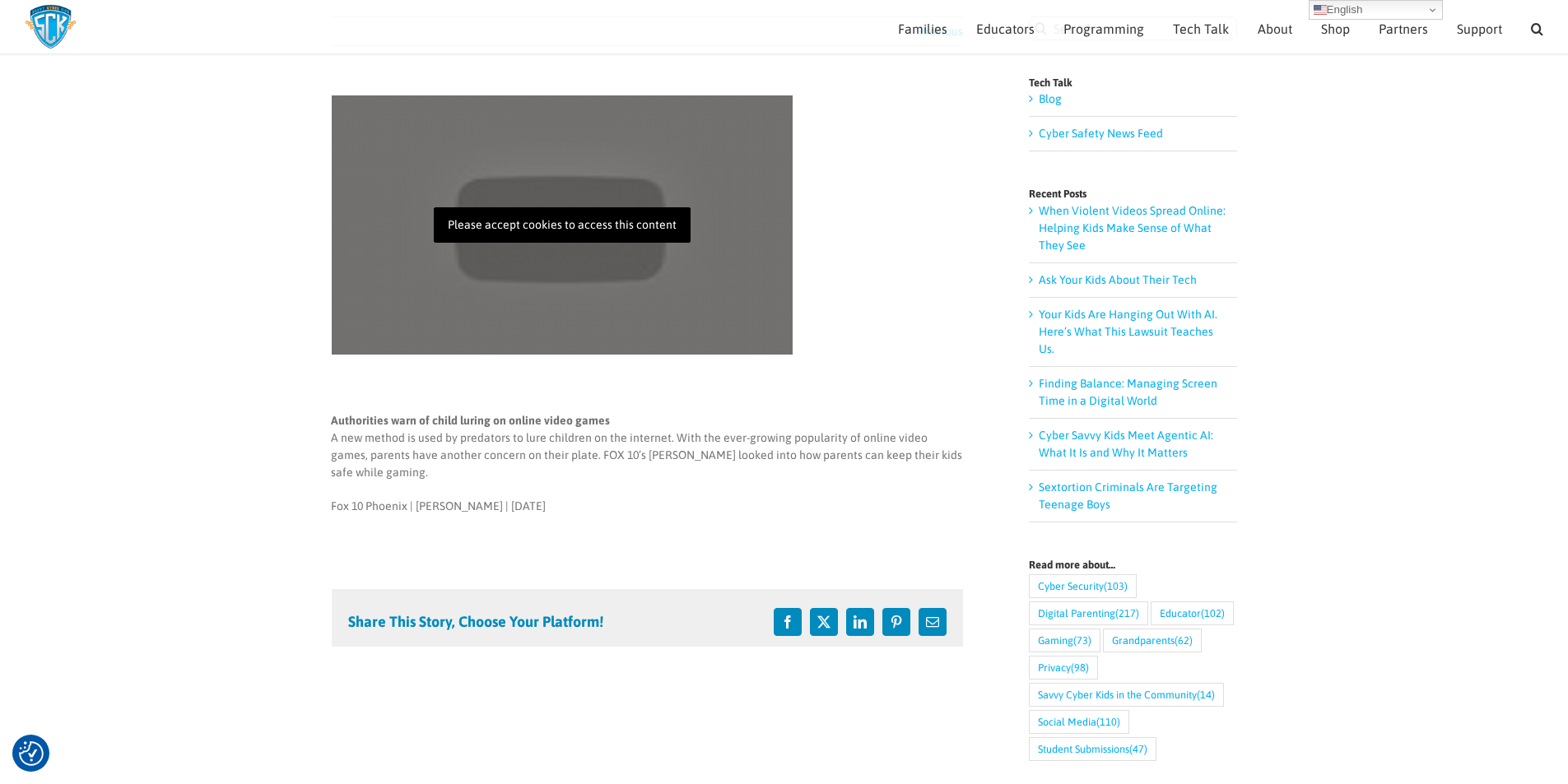
click at [507, 225] on p "Please accept cookies to access this content" at bounding box center [562, 225] width 257 height 35
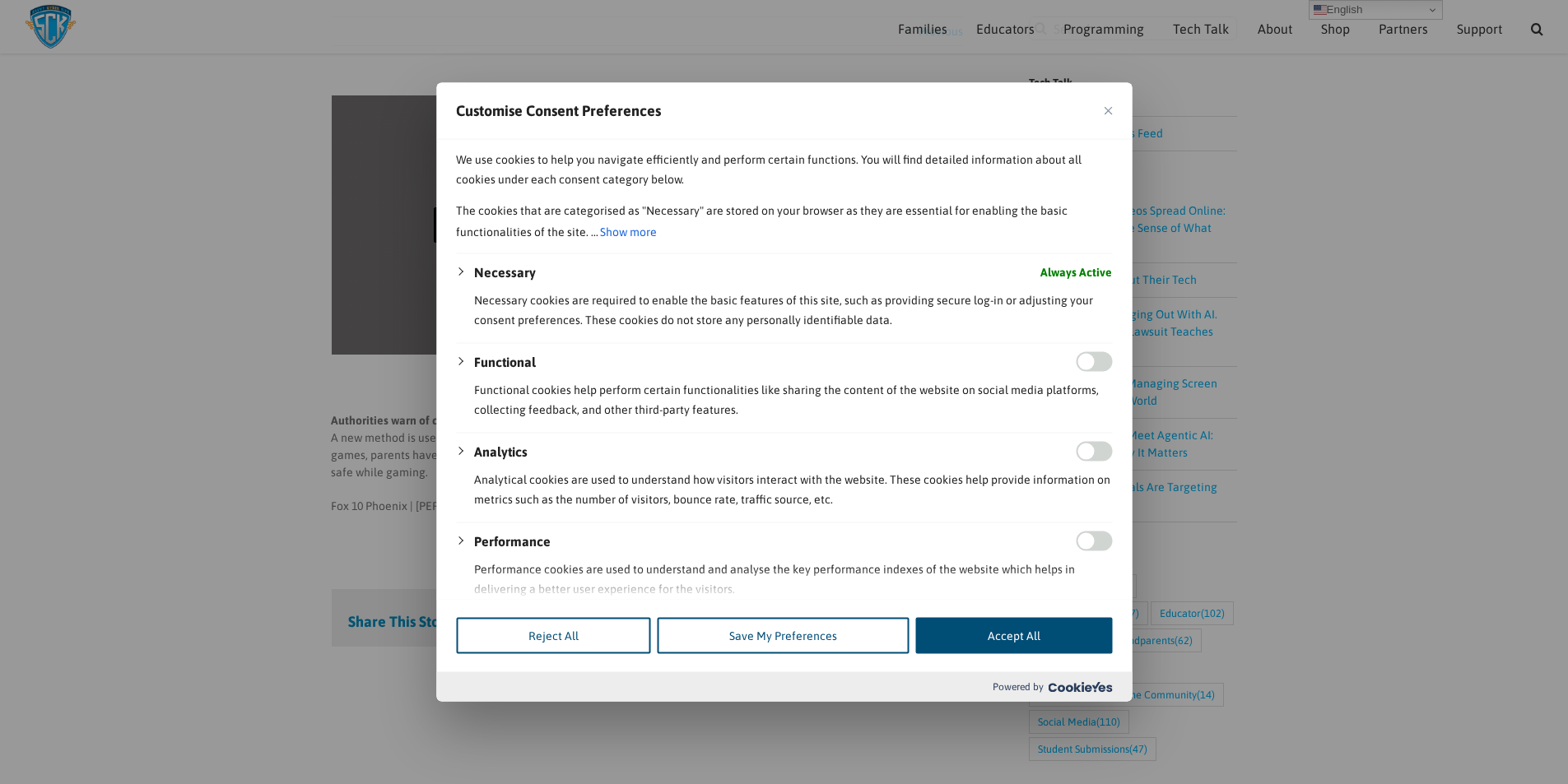
click at [1019, 647] on button "Accept All" at bounding box center [1013, 636] width 197 height 36
checkbox input "true"
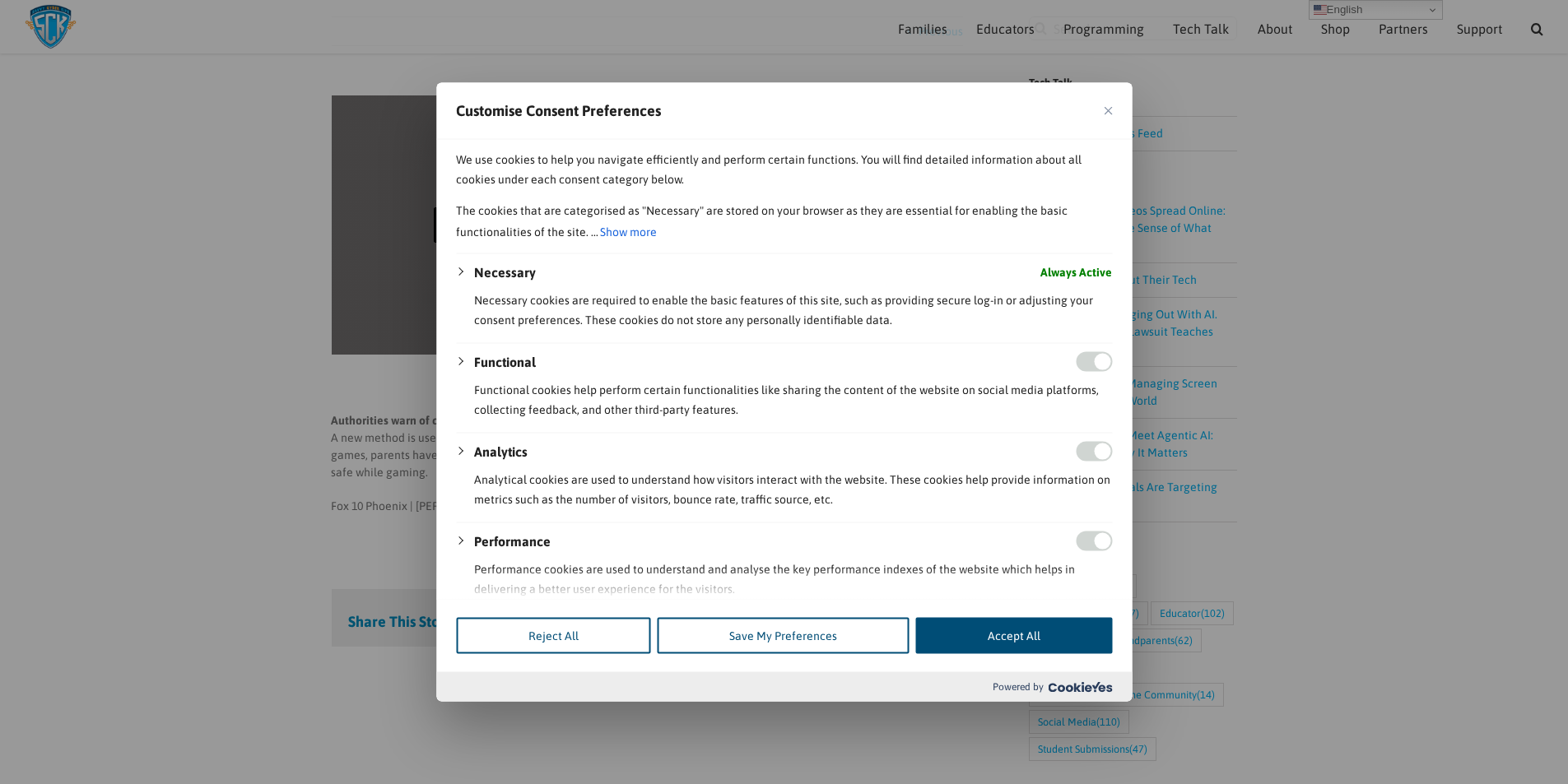
checkbox input "true"
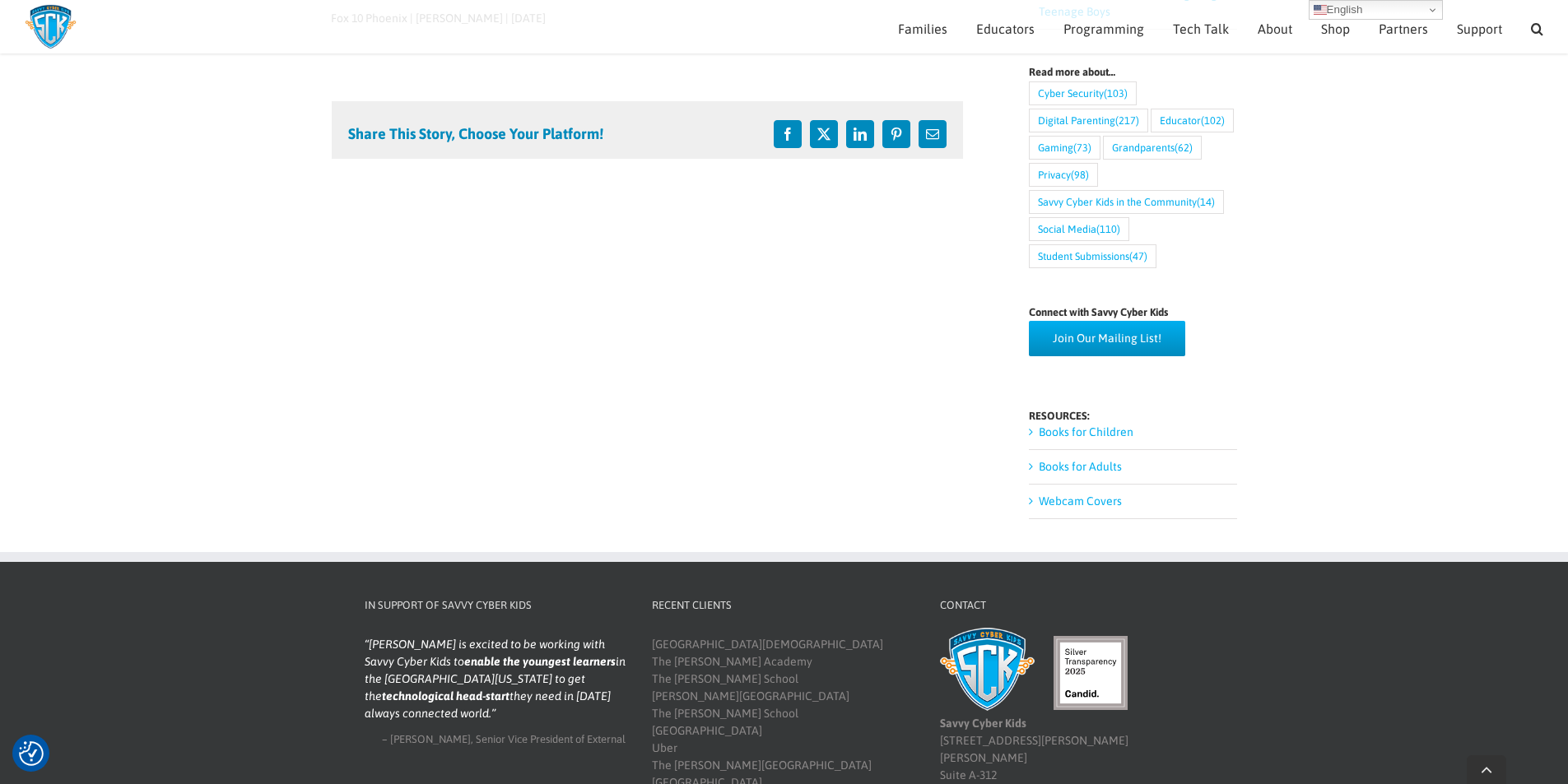
scroll to position [772, 0]
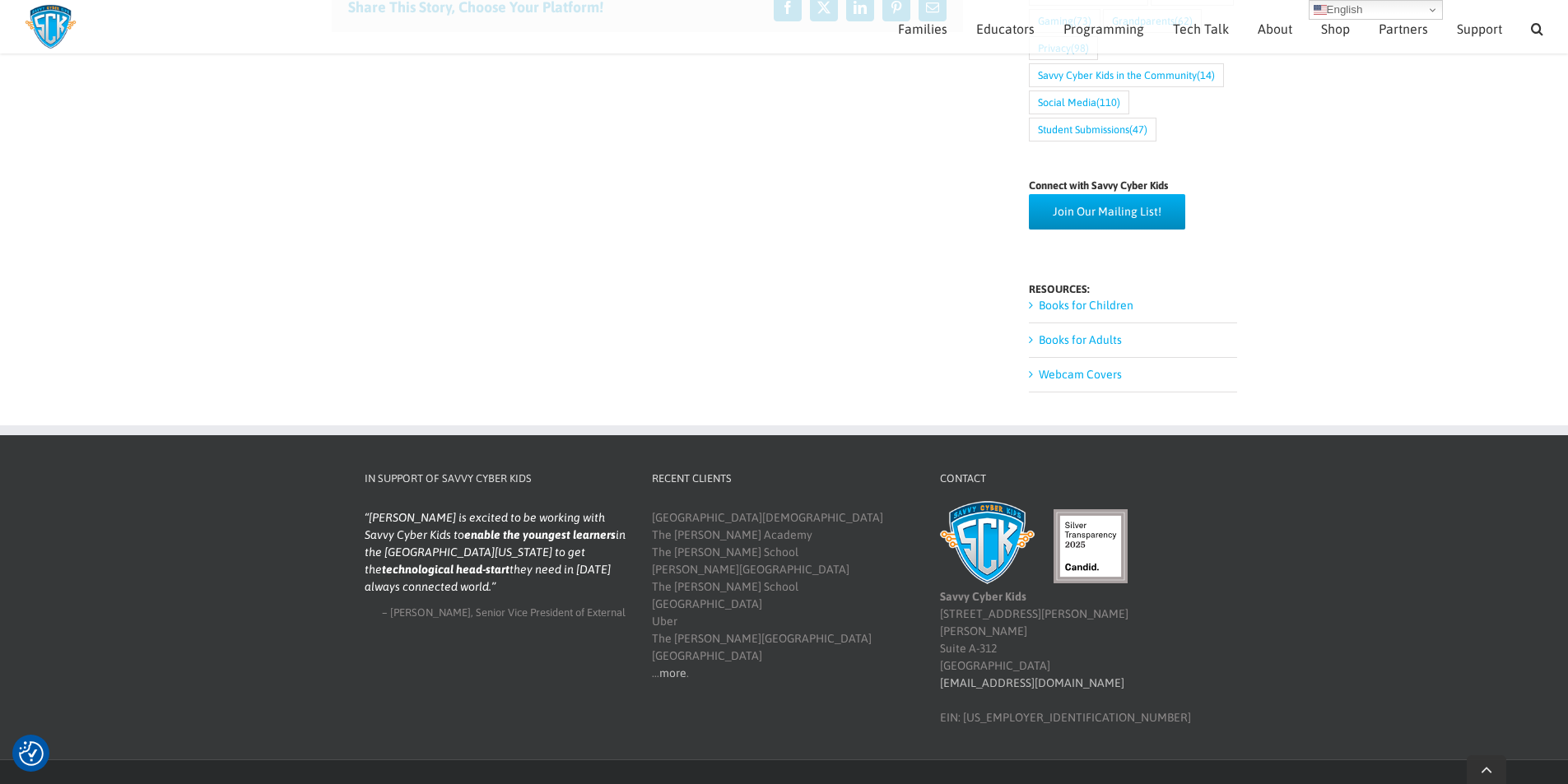
click at [663, 605] on div "[GEOGRAPHIC_DATA][DEMOGRAPHIC_DATA] [GEOGRAPHIC_DATA][PERSON_NAME] The [PERSON_…" at bounding box center [783, 596] width 261 height 173
drag, startPoint x: 700, startPoint y: 501, endPoint x: 831, endPoint y: 507, distance: 131.1
click at [829, 509] on div "Cornerstone Christian Academy The Davis Academy The Epstein School Inman Middle…" at bounding box center [783, 596] width 261 height 173
click at [734, 534] on div "Cornerstone Christian Academy The Davis Academy The Epstein School Inman Middle…" at bounding box center [783, 596] width 261 height 173
click at [674, 667] on link "more" at bounding box center [672, 673] width 27 height 13
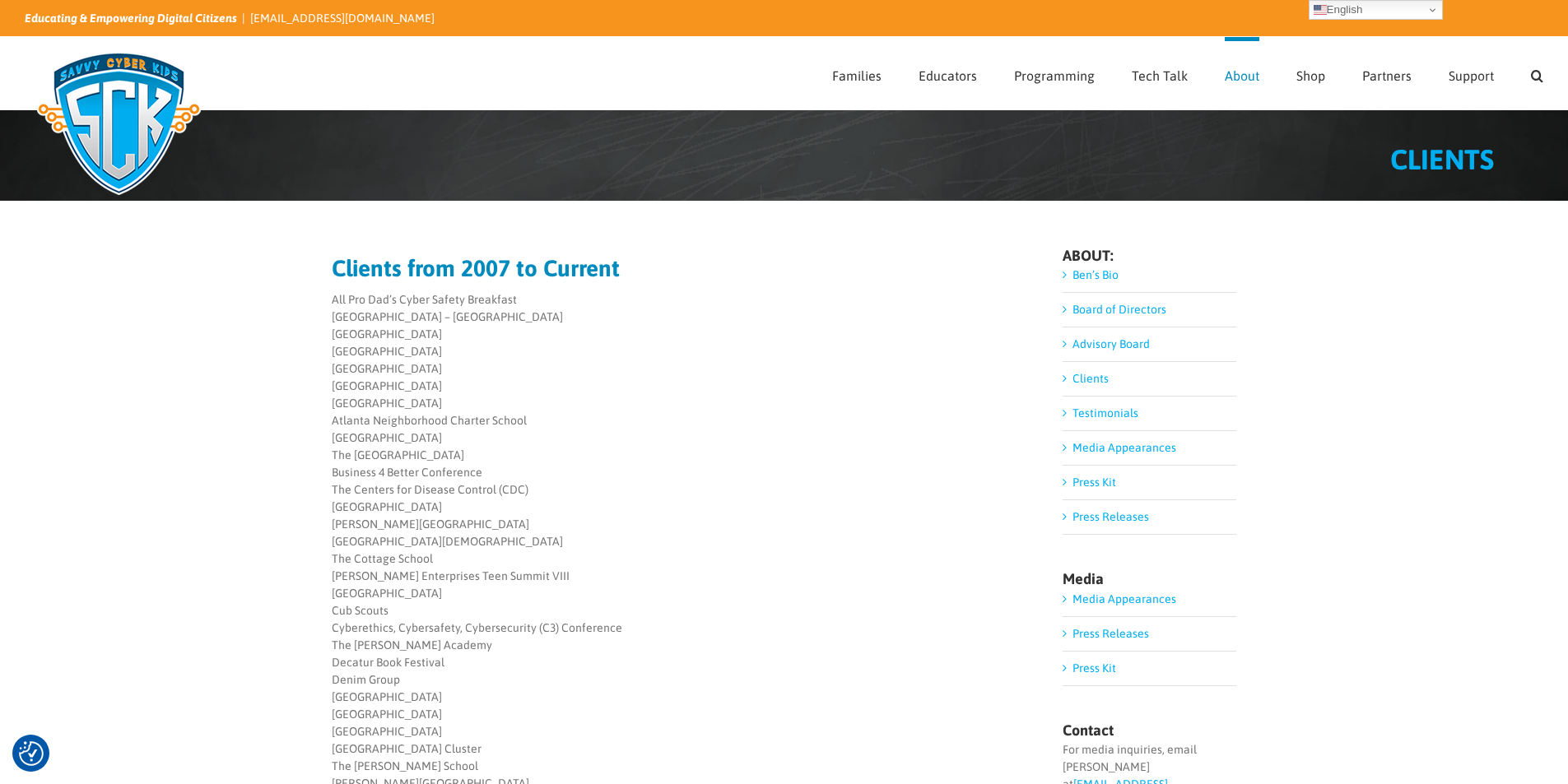
click at [1102, 664] on link "Press Kit" at bounding box center [1094, 667] width 43 height 13
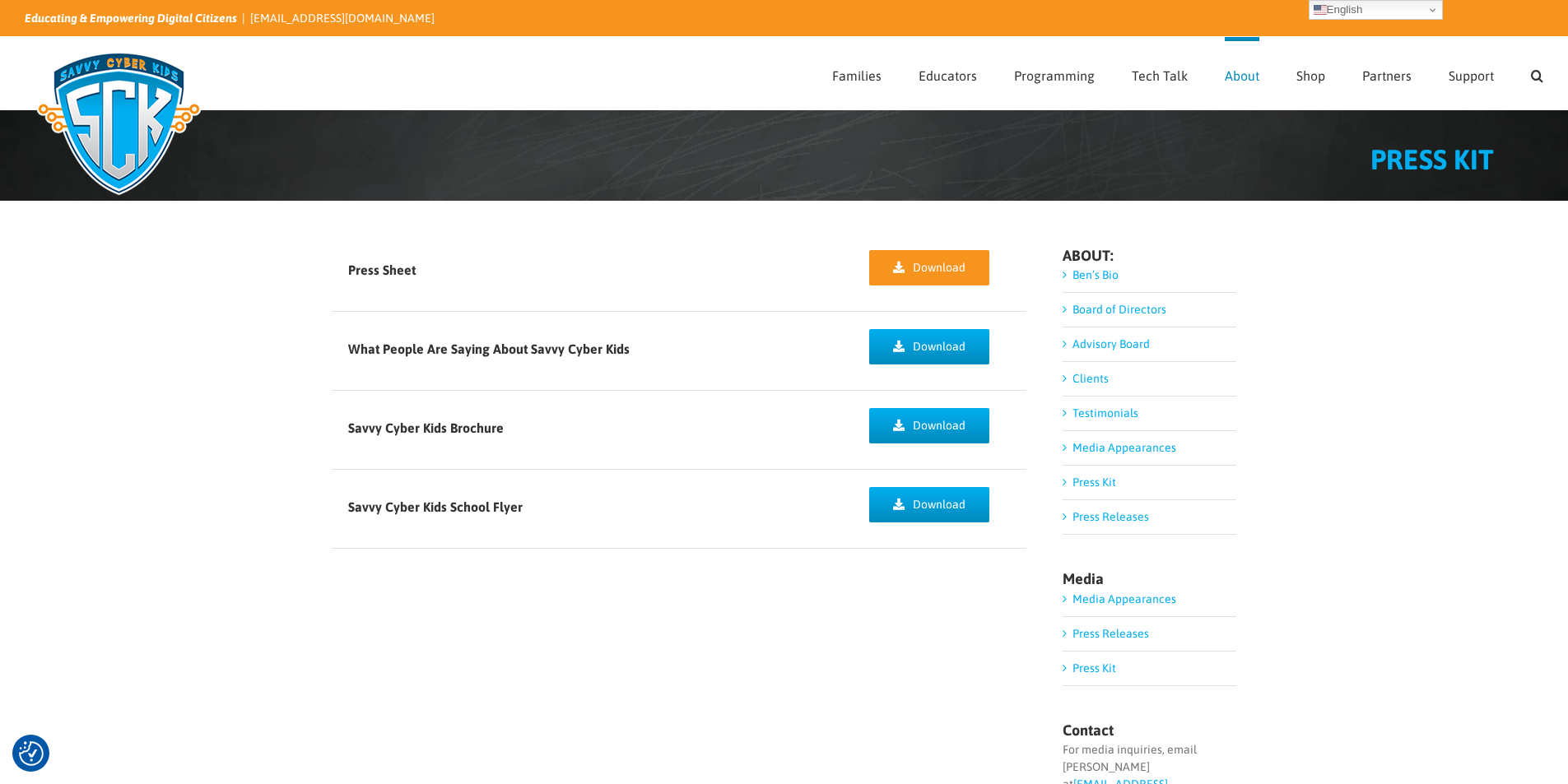
click at [920, 272] on span "Download" at bounding box center [939, 268] width 53 height 14
click at [958, 343] on span "Download" at bounding box center [939, 347] width 53 height 14
click at [952, 415] on link "Download" at bounding box center [929, 426] width 120 height 35
click at [943, 507] on span "Download" at bounding box center [939, 505] width 53 height 14
